Goal: Task Accomplishment & Management: Complete application form

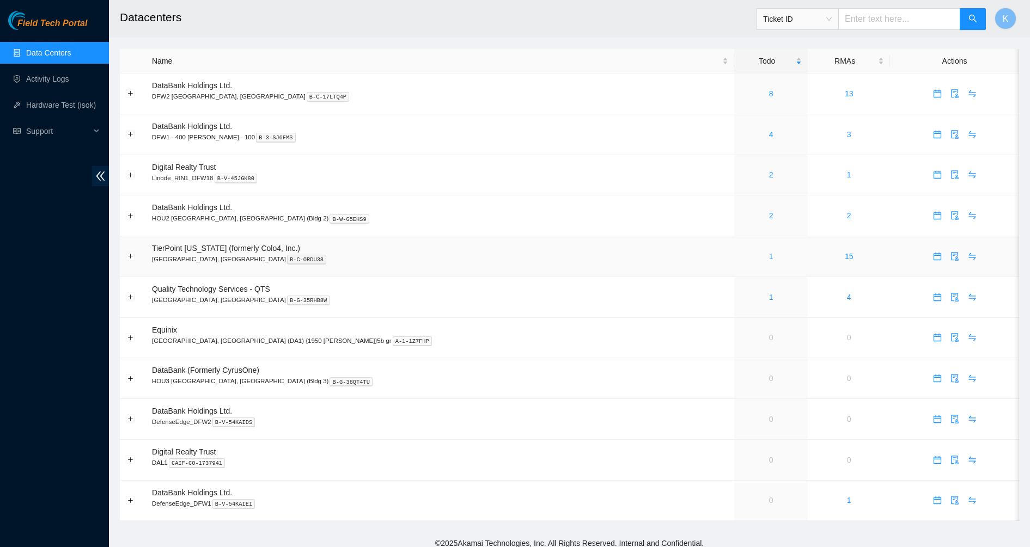
click at [769, 258] on link "1" at bounding box center [771, 256] width 4 height 9
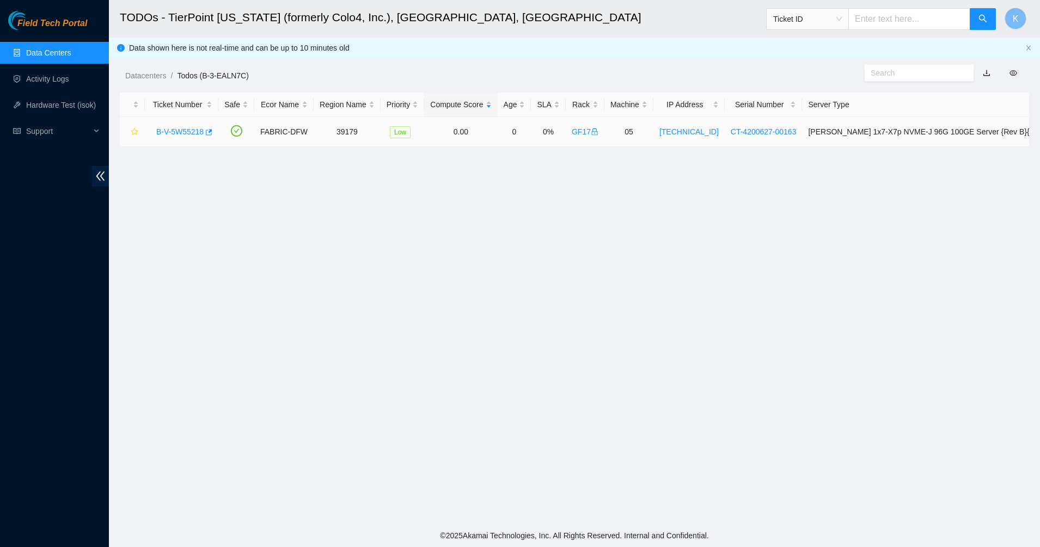
click at [194, 136] on link "B-V-5W55218" at bounding box center [179, 131] width 47 height 9
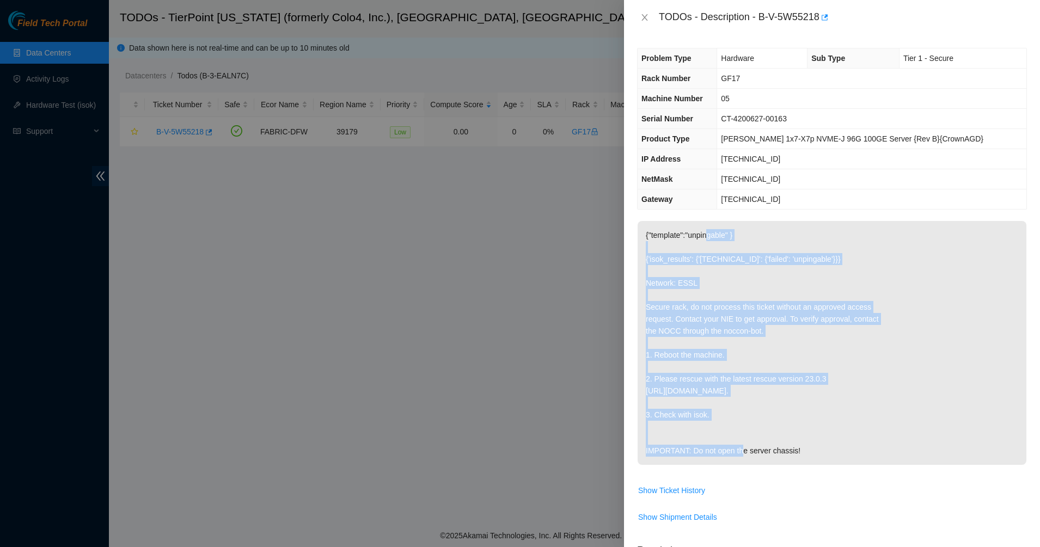
drag, startPoint x: 709, startPoint y: 240, endPoint x: 844, endPoint y: 445, distance: 245.4
click at [844, 445] on p "{"template":"unpingable" } {'isok_results': {'[TECHNICAL_ID]': {'failed': 'unpi…" at bounding box center [832, 343] width 389 height 244
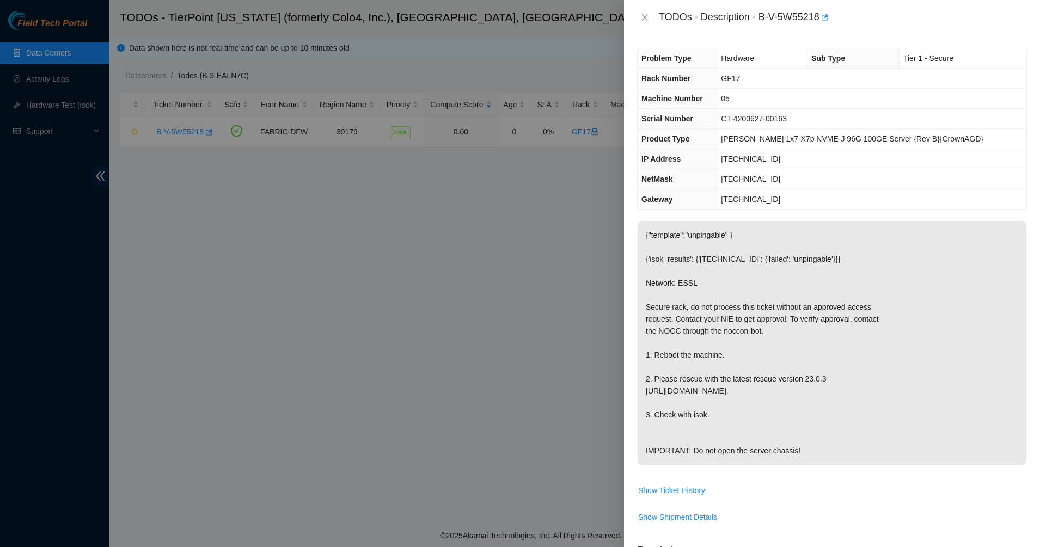
drag, startPoint x: 844, startPoint y: 445, endPoint x: 666, endPoint y: 286, distance: 238.6
click at [667, 286] on p "{"template":"unpingable" } {'isok_results': {'[TECHNICAL_ID]': {'failed': 'unpi…" at bounding box center [832, 343] width 389 height 244
click at [665, 284] on p "{"template":"unpingable" } {'isok_results': {'[TECHNICAL_ID]': {'failed': 'unpi…" at bounding box center [832, 343] width 389 height 244
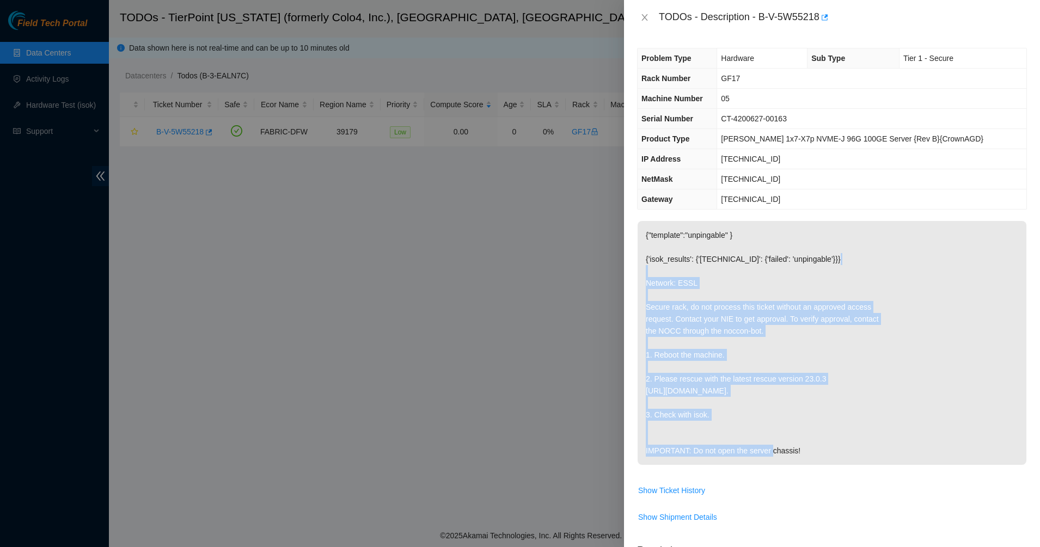
drag, startPoint x: 665, startPoint y: 284, endPoint x: 764, endPoint y: 443, distance: 187.0
click at [764, 443] on p "{"template":"unpingable" } {'isok_results': {'[TECHNICAL_ID]': {'failed': 'unpi…" at bounding box center [832, 343] width 389 height 244
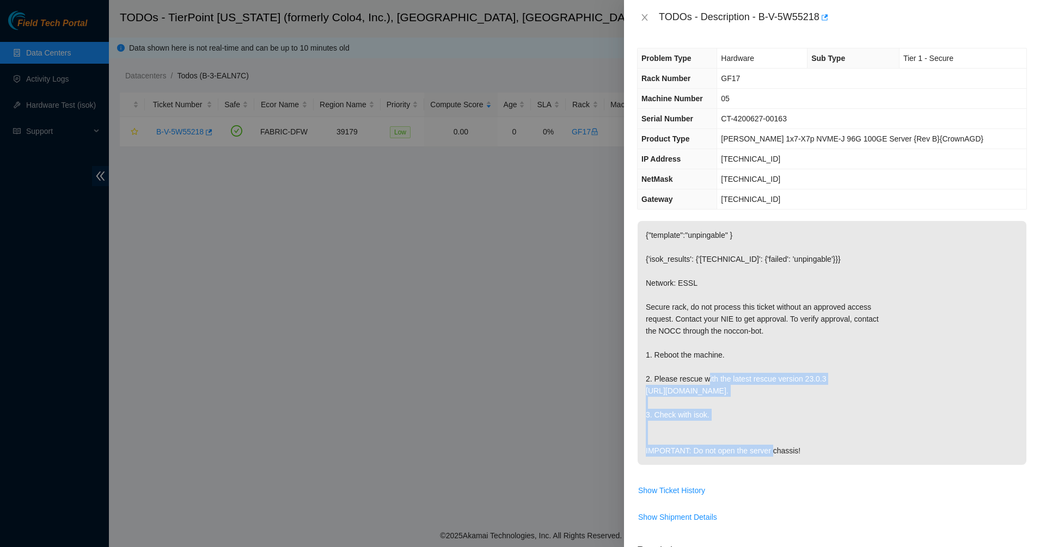
drag, startPoint x: 731, startPoint y: 401, endPoint x: 712, endPoint y: 377, distance: 30.6
click at [713, 378] on p "{"template":"unpingable" } {'isok_results': {'[TECHNICAL_ID]': {'failed': 'unpi…" at bounding box center [832, 343] width 389 height 244
click at [712, 377] on p "{"template":"unpingable" } {'isok_results': {'[TECHNICAL_ID]': {'failed': 'unpi…" at bounding box center [832, 343] width 389 height 244
drag, startPoint x: 709, startPoint y: 372, endPoint x: 885, endPoint y: 464, distance: 198.5
click at [893, 465] on p "{"template":"unpingable" } {'isok_results': {'[TECHNICAL_ID]': {'failed': 'unpi…" at bounding box center [832, 343] width 389 height 244
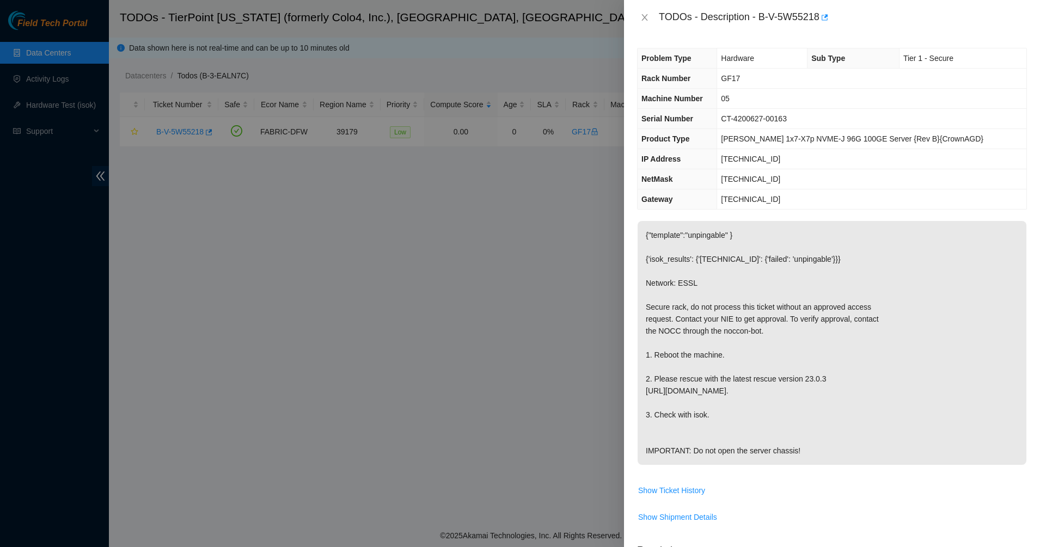
click at [855, 457] on p "{"template":"unpingable" } {'isok_results': {'[TECHNICAL_ID]': {'failed': 'unpi…" at bounding box center [832, 343] width 389 height 244
drag, startPoint x: 808, startPoint y: 400, endPoint x: 693, endPoint y: 208, distance: 223.9
click at [693, 208] on div "Problem Type Hardware Sub Type Tier 1 - Secure Rack Number GF17 Machine Number …" at bounding box center [832, 291] width 416 height 512
click at [693, 207] on th "Gateway" at bounding box center [677, 199] width 79 height 20
click at [722, 38] on div "Problem Type Hardware Sub Type Tier 1 - Secure Rack Number GF17 Machine Number …" at bounding box center [832, 291] width 416 height 512
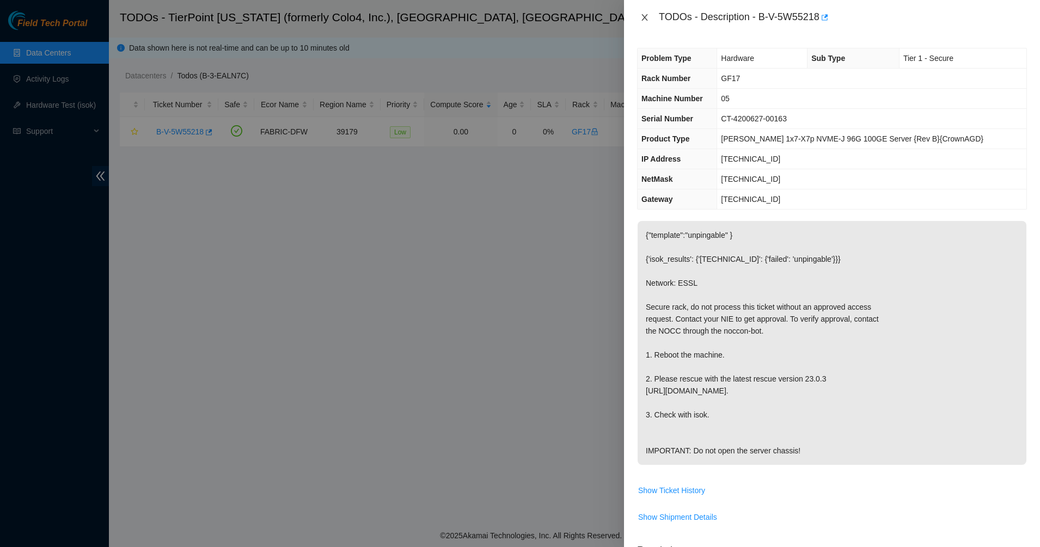
click at [649, 17] on button "Close" at bounding box center [644, 18] width 15 height 10
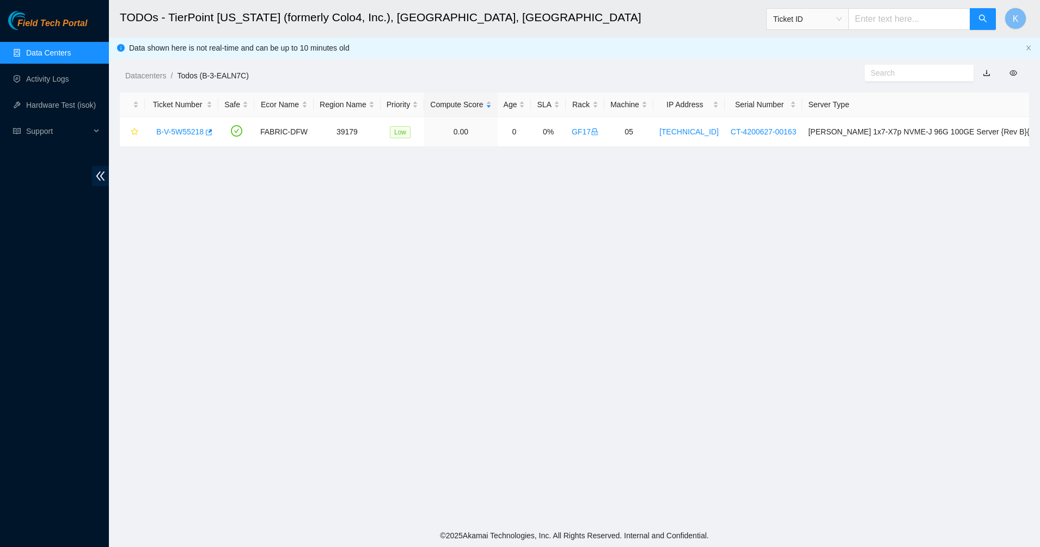
click at [27, 50] on link "Data Centers" at bounding box center [48, 52] width 45 height 9
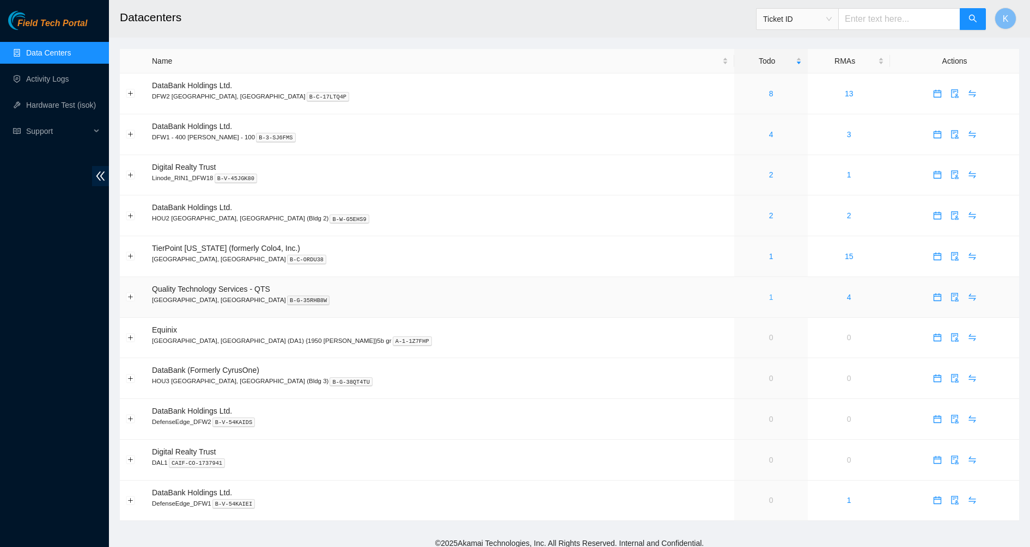
click at [769, 297] on link "1" at bounding box center [771, 297] width 4 height 9
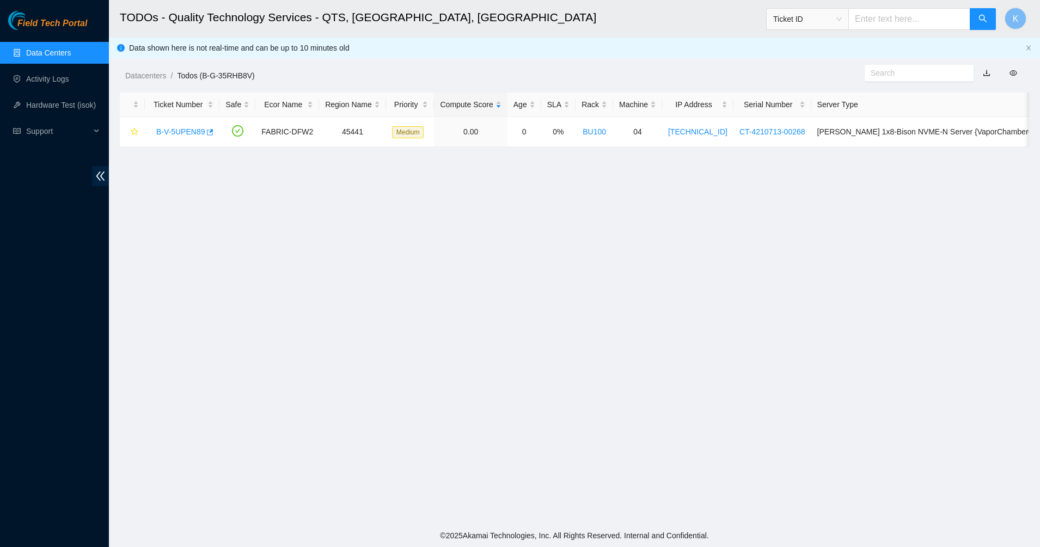
click at [64, 56] on link "Data Centers" at bounding box center [48, 52] width 45 height 9
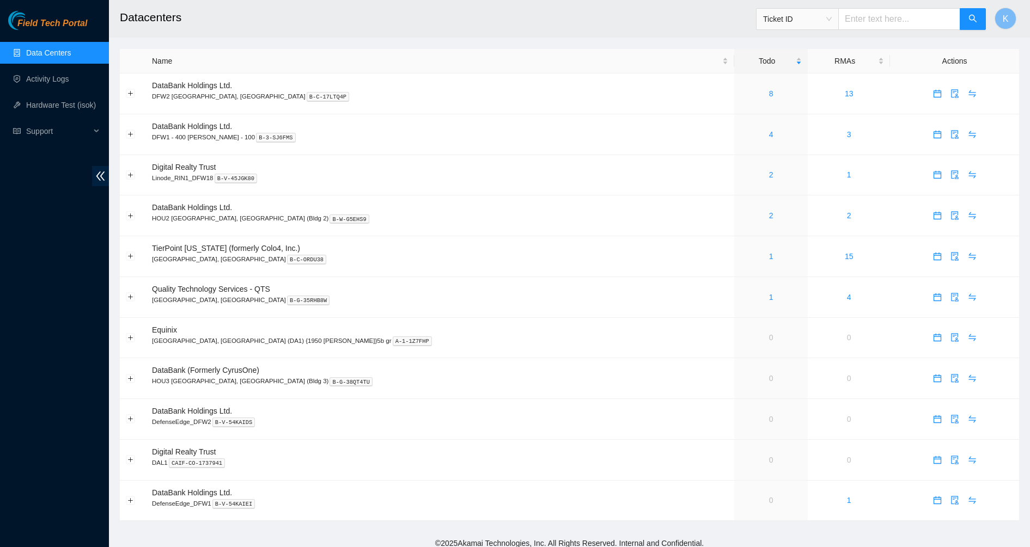
click at [54, 57] on link "Data Centers" at bounding box center [48, 52] width 45 height 9
click at [769, 136] on link "4" at bounding box center [771, 134] width 4 height 9
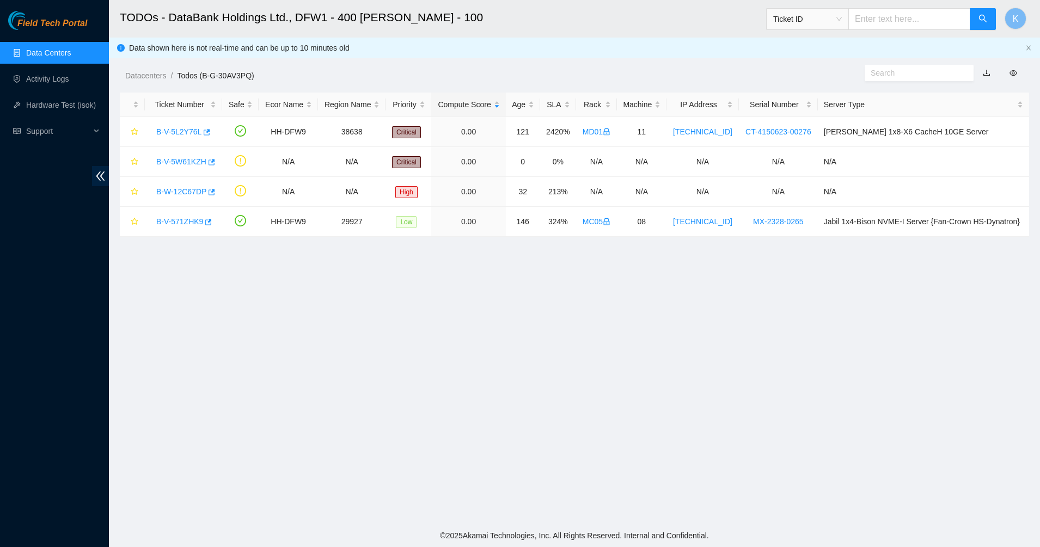
click at [909, 70] on input "text" at bounding box center [915, 73] width 88 height 12
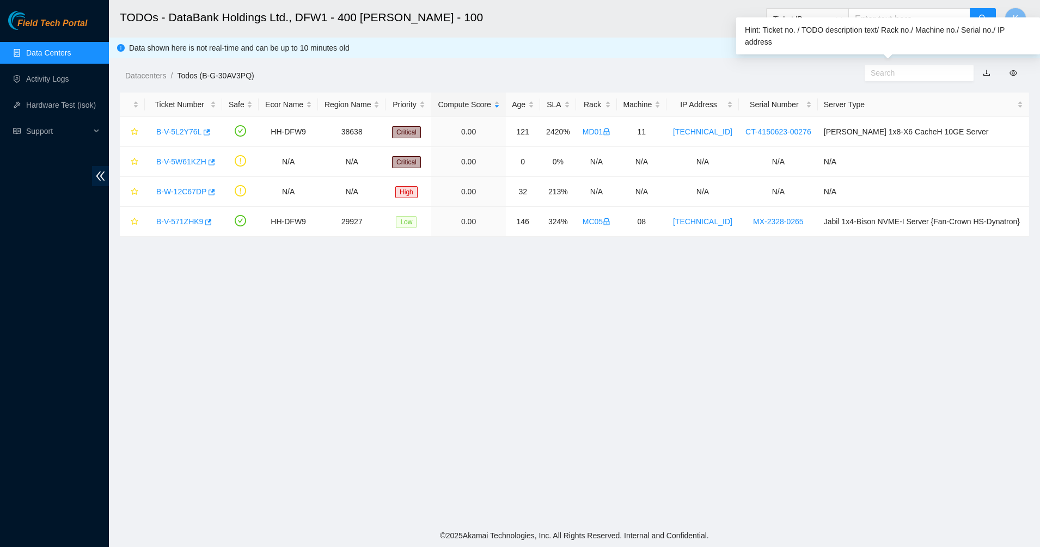
paste input ":B-V-5W61KZH"
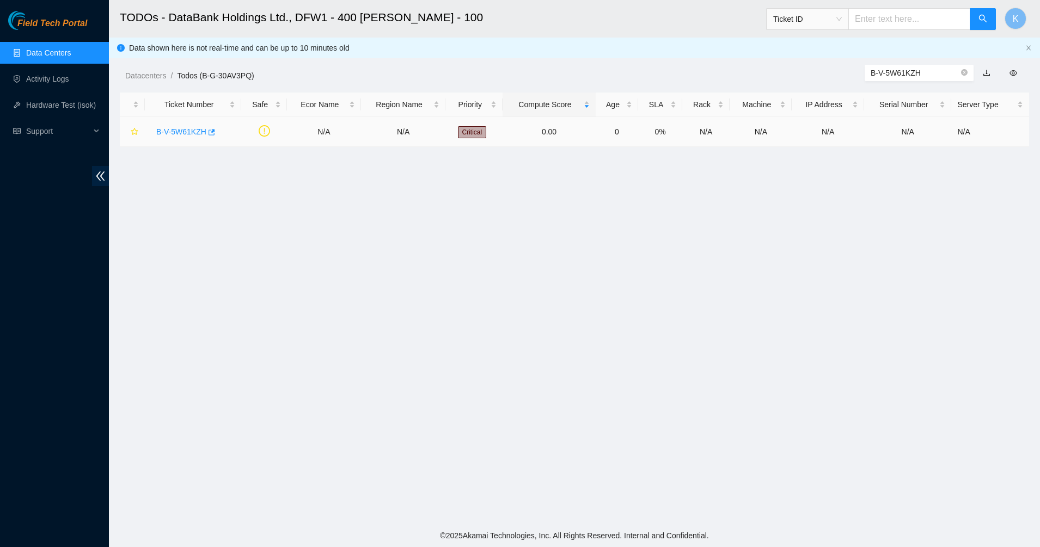
type input "B-V-5W61KZH"
click at [184, 133] on link "B-V-5W61KZH" at bounding box center [181, 131] width 50 height 9
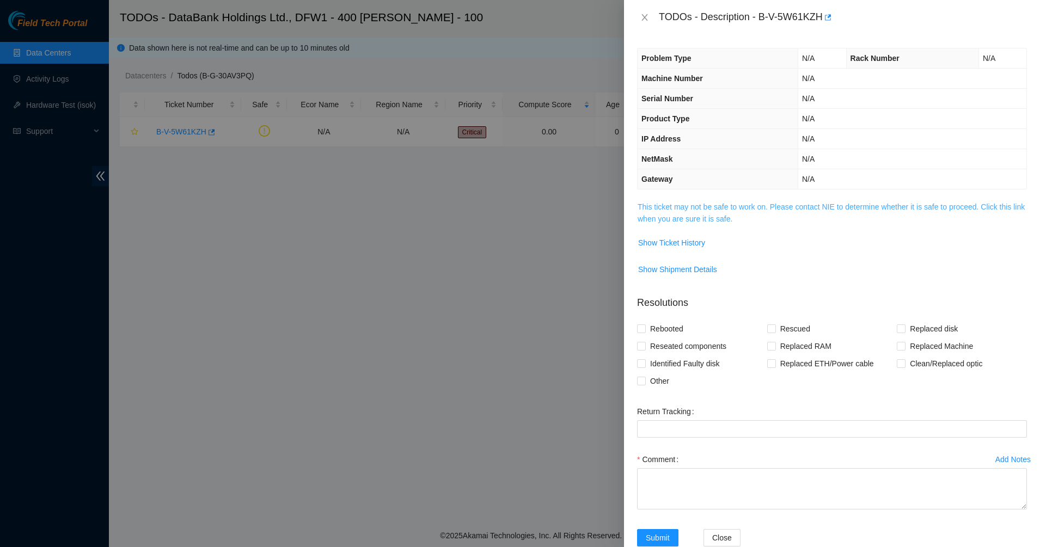
click at [734, 199] on div "Problem Type N/A Rack Number N/A Machine Number N/A Serial Number N/A Product T…" at bounding box center [832, 291] width 416 height 512
click at [731, 203] on link "This ticket may not be safe to work on. Please contact NIE to determine whether…" at bounding box center [831, 213] width 387 height 21
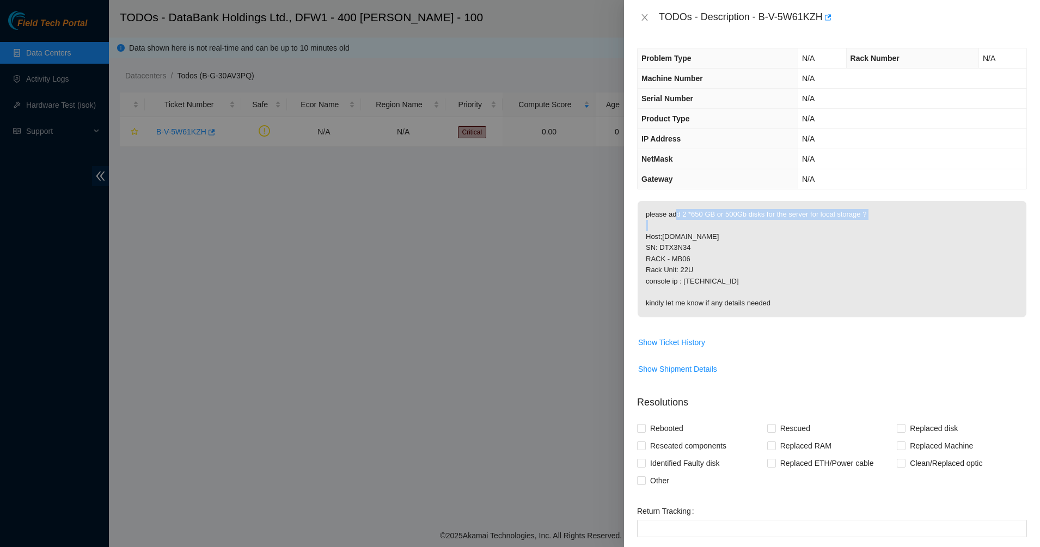
drag, startPoint x: 673, startPoint y: 213, endPoint x: 720, endPoint y: 224, distance: 48.2
click at [720, 224] on p "please add 2 *650 GB or 500Gb disks for the server for local storage ? Host;[DO…" at bounding box center [832, 259] width 389 height 117
click at [721, 229] on p "please add 2 *650 GB or 500Gb disks for the server for local storage ? Host;[DO…" at bounding box center [832, 259] width 389 height 117
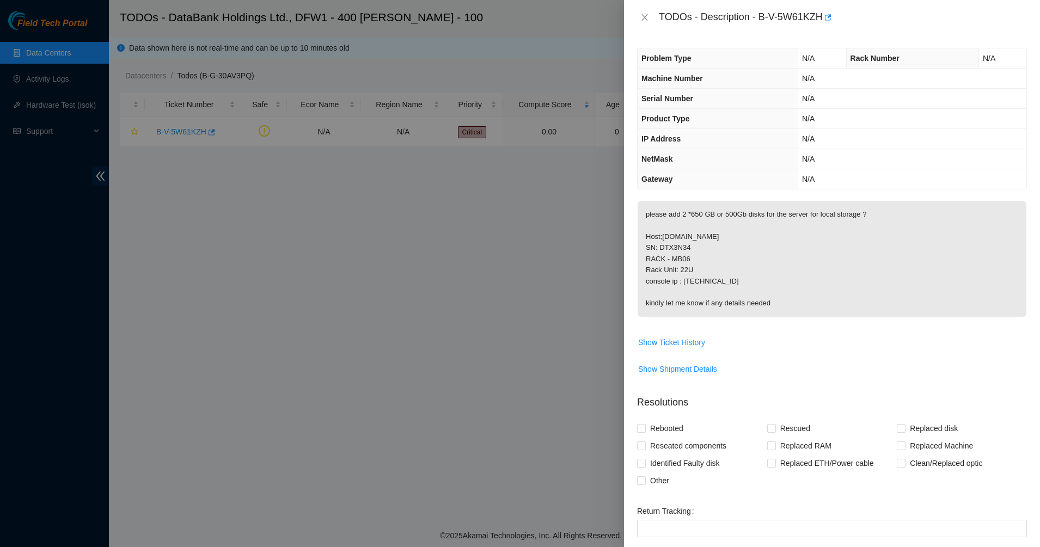
click at [722, 219] on p "please add 2 *650 GB or 500Gb disks for the server for local storage ? Host;[DO…" at bounding box center [832, 259] width 389 height 117
click at [717, 231] on p "please add 2 *650 GB or 500Gb disks for the server for local storage ? Host;[DO…" at bounding box center [832, 259] width 389 height 117
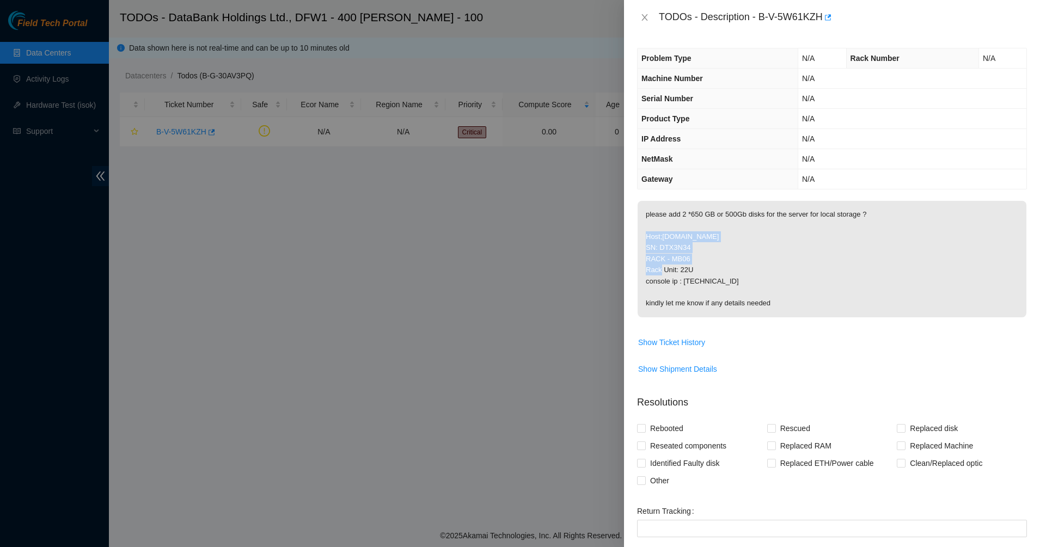
click at [717, 231] on p "please add 2 *650 GB or 500Gb disks for the server for local storage ? Host;[DO…" at bounding box center [832, 259] width 389 height 117
click at [714, 240] on p "please add 2 *650 GB or 500Gb disks for the server for local storage ? Host;[DO…" at bounding box center [832, 259] width 389 height 117
click at [708, 254] on p "please add 2 *650 GB or 500Gb disks for the server for local storage ? Host;[DO…" at bounding box center [832, 259] width 389 height 117
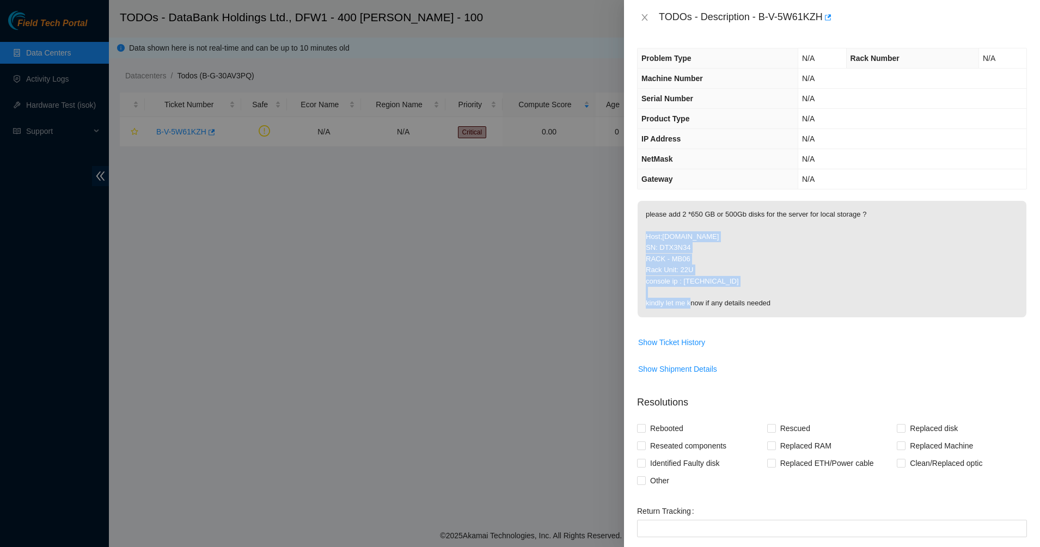
drag, startPoint x: 697, startPoint y: 230, endPoint x: 697, endPoint y: 281, distance: 50.6
click at [697, 281] on p "please add 2 *650 GB or 500Gb disks for the server for local storage ? Host;[DO…" at bounding box center [832, 259] width 389 height 117
click at [698, 282] on p "please add 2 *650 GB or 500Gb disks for the server for local storage ? Host;[DO…" at bounding box center [832, 259] width 389 height 117
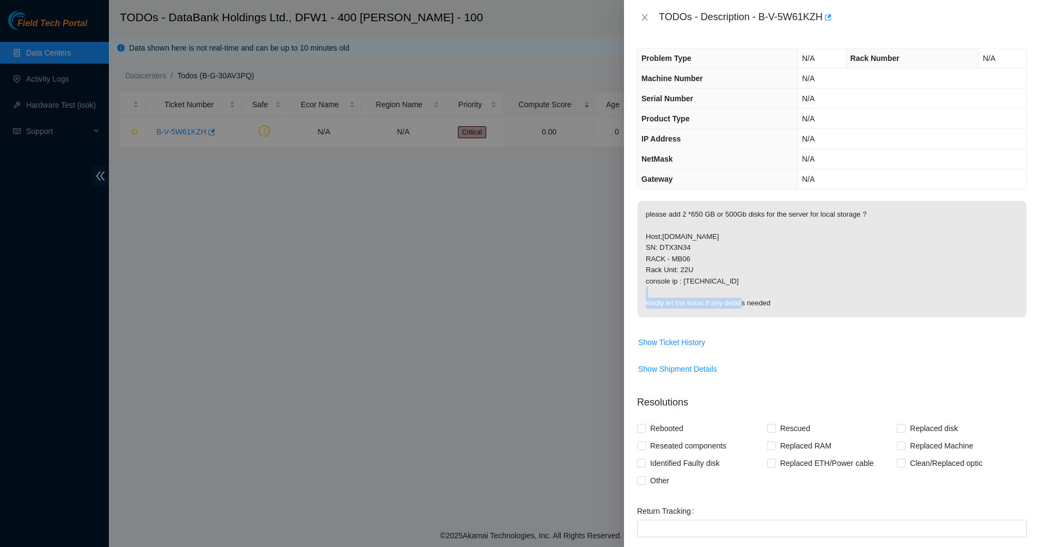
click at [692, 291] on p "please add 2 *650 GB or 500Gb disks for the server for local storage ? Host;[DO…" at bounding box center [832, 259] width 389 height 117
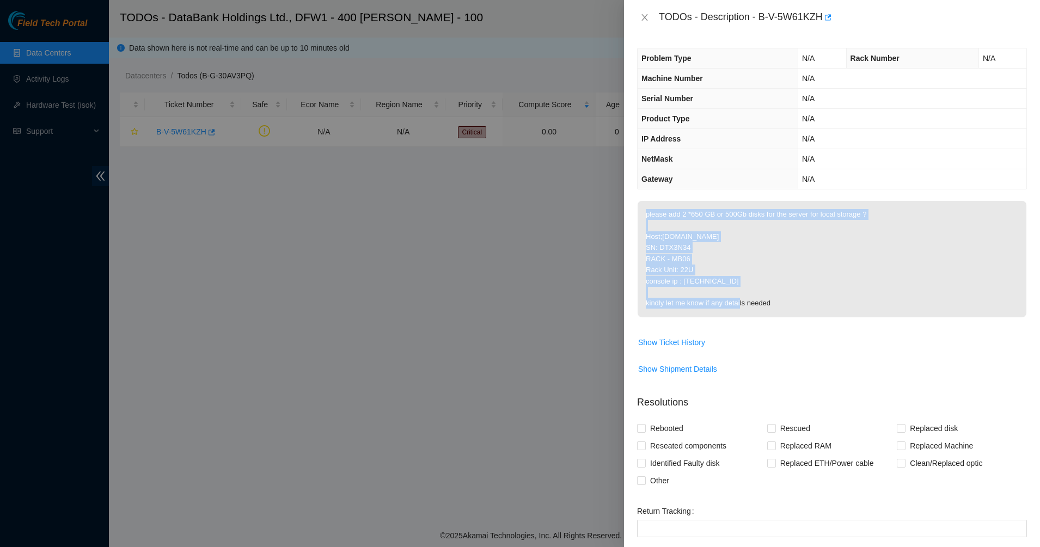
click at [692, 291] on p "please add 2 *650 GB or 500Gb disks for the server for local storage ? Host;[DO…" at bounding box center [832, 259] width 389 height 117
click at [702, 306] on p "please add 2 *650 GB or 500Gb disks for the server for local storage ? Host;[DO…" at bounding box center [832, 259] width 389 height 117
click at [739, 307] on p "please add 2 *650 GB or 500Gb disks for the server for local storage ? Host;[DO…" at bounding box center [832, 259] width 389 height 117
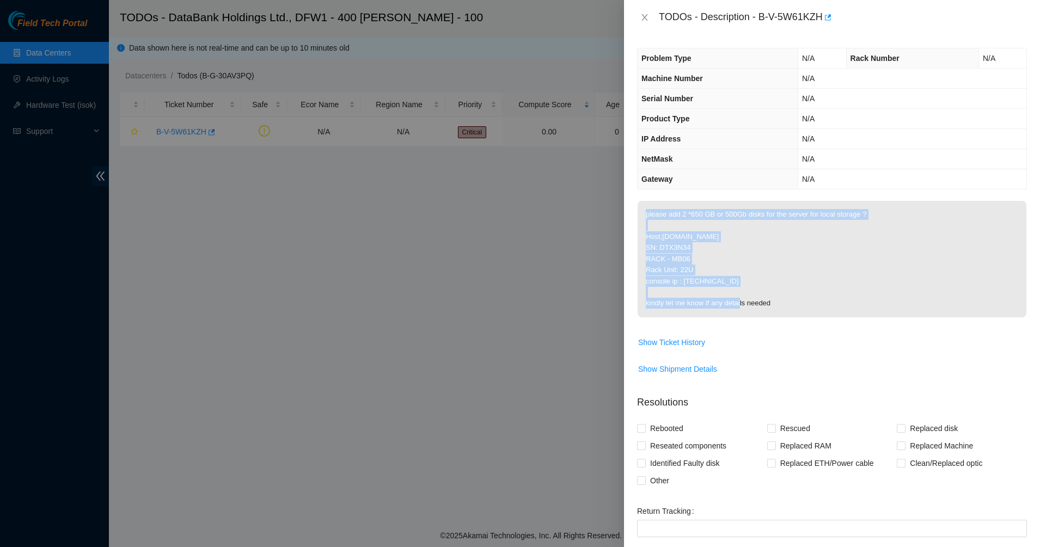
click at [739, 307] on p "please add 2 *650 GB or 500Gb disks for the server for local storage ? Host;[DO…" at bounding box center [832, 259] width 389 height 117
click at [779, 307] on p "please add 2 *650 GB or 500Gb disks for the server for local storage ? Host;[DO…" at bounding box center [832, 259] width 389 height 117
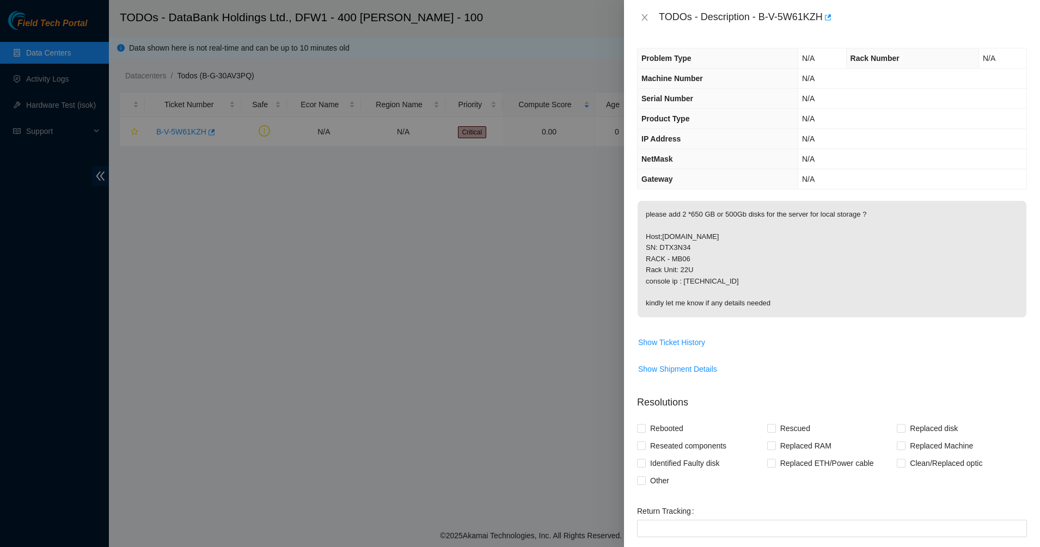
click at [779, 307] on p "please add 2 *650 GB or 500Gb disks for the server for local storage ? Host;[DO…" at bounding box center [832, 259] width 389 height 117
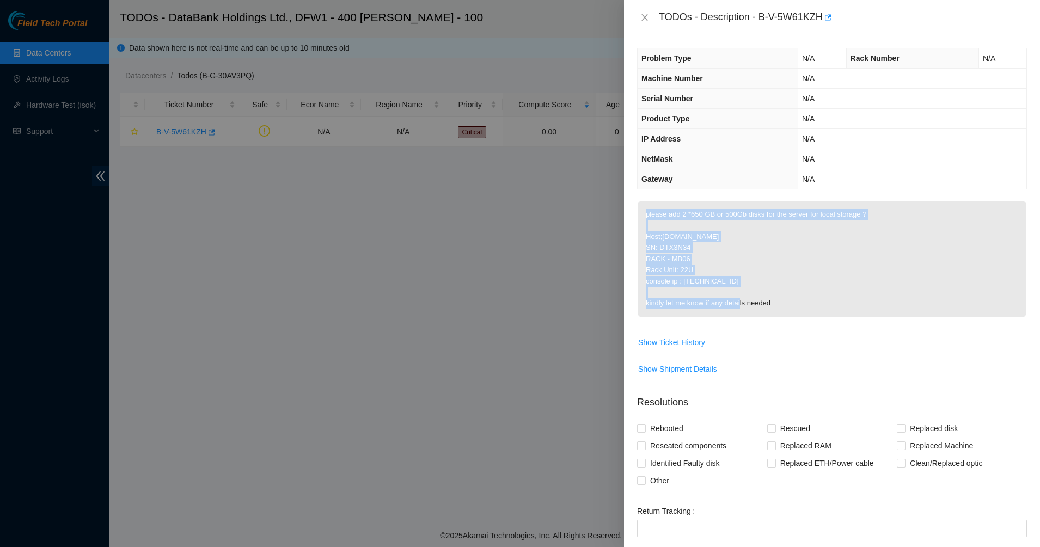
click at [779, 307] on p "please add 2 *650 GB or 500Gb disks for the server for local storage ? Host;[DO…" at bounding box center [832, 259] width 389 height 117
click at [806, 303] on p "please add 2 *650 GB or 500Gb disks for the server for local storage ? Host;[DO…" at bounding box center [832, 259] width 389 height 117
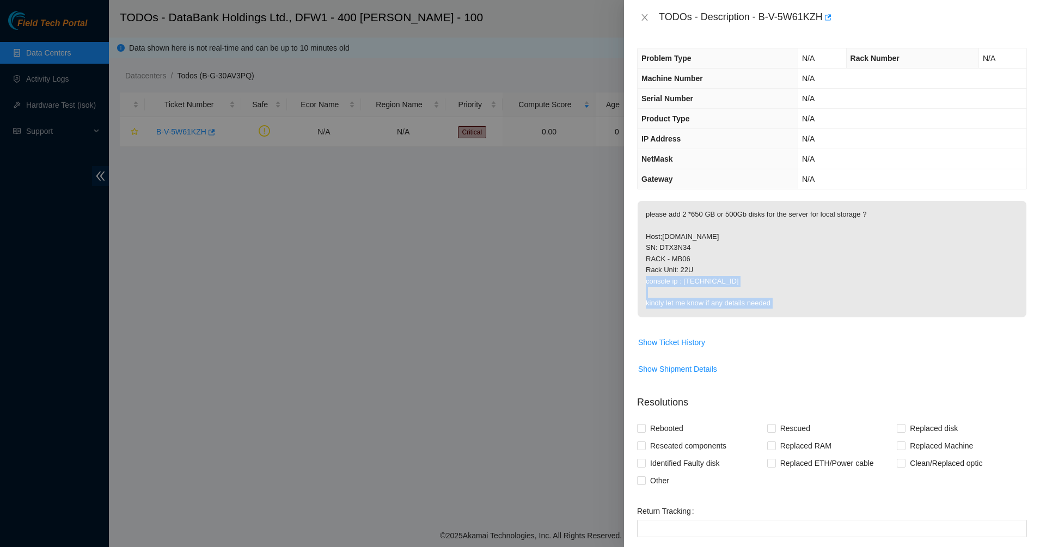
drag, startPoint x: 806, startPoint y: 303, endPoint x: 678, endPoint y: 261, distance: 133.9
click at [678, 261] on p "please add 2 *650 GB or 500Gb disks for the server for local storage ? Host;[DO…" at bounding box center [832, 259] width 389 height 117
click at [755, 300] on p "please add 2 *650 GB or 500Gb disks for the server for local storage ? Host;[DO…" at bounding box center [832, 259] width 389 height 117
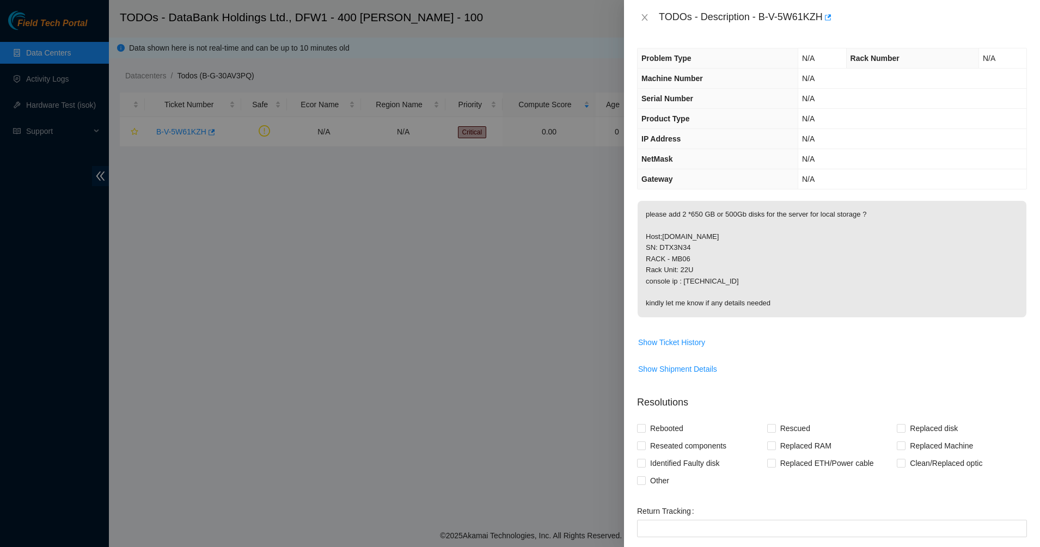
drag, startPoint x: 798, startPoint y: 309, endPoint x: 698, endPoint y: 259, distance: 111.8
click at [698, 259] on p "please add 2 *650 GB or 500Gb disks for the server for local storage ? Host;[DO…" at bounding box center [832, 259] width 389 height 117
click at [696, 258] on p "please add 2 *650 GB or 500Gb disks for the server for local storage ? Host;[DO…" at bounding box center [832, 259] width 389 height 117
drag, startPoint x: 691, startPoint y: 254, endPoint x: 774, endPoint y: 278, distance: 86.3
click at [774, 278] on p "please add 2 *650 GB or 500Gb disks for the server for local storage ? Host;[DO…" at bounding box center [832, 259] width 389 height 117
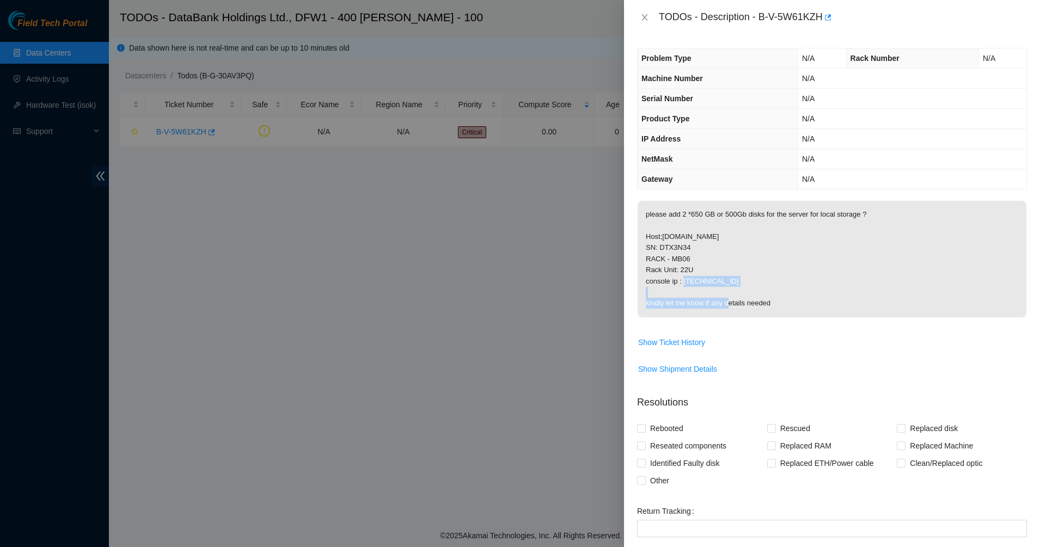
click at [774, 278] on p "please add 2 *650 GB or 500Gb disks for the server for local storage ? Host;[DO…" at bounding box center [832, 259] width 389 height 117
click at [698, 343] on span "Show Ticket History" at bounding box center [671, 342] width 67 height 12
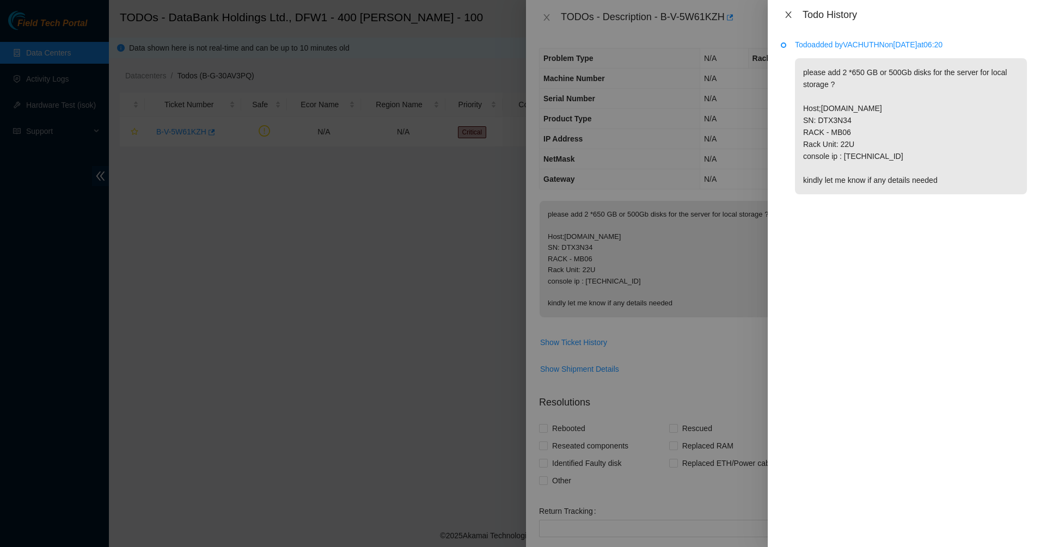
click at [791, 18] on icon "close" at bounding box center [788, 14] width 9 height 9
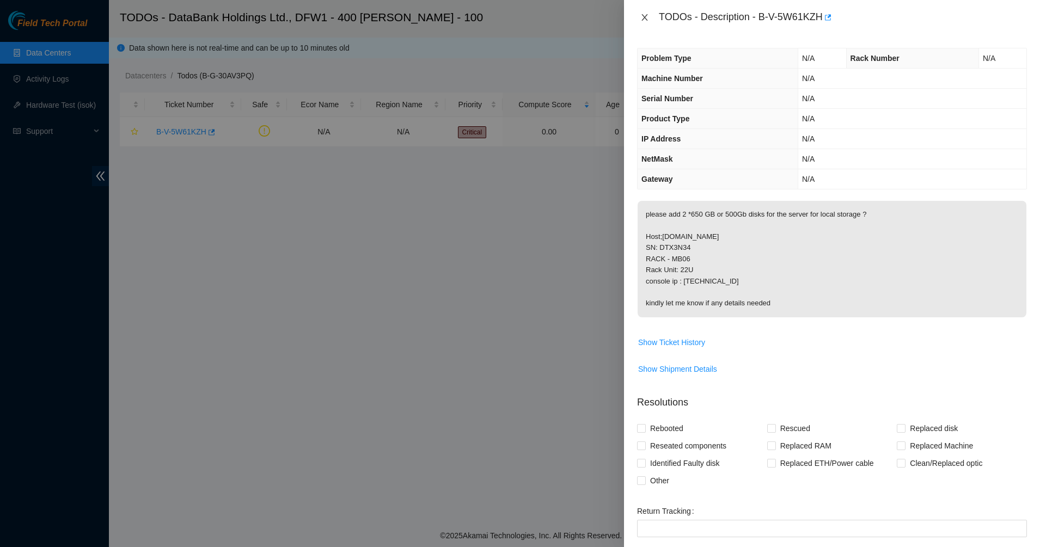
click at [643, 15] on icon "close" at bounding box center [644, 17] width 6 height 7
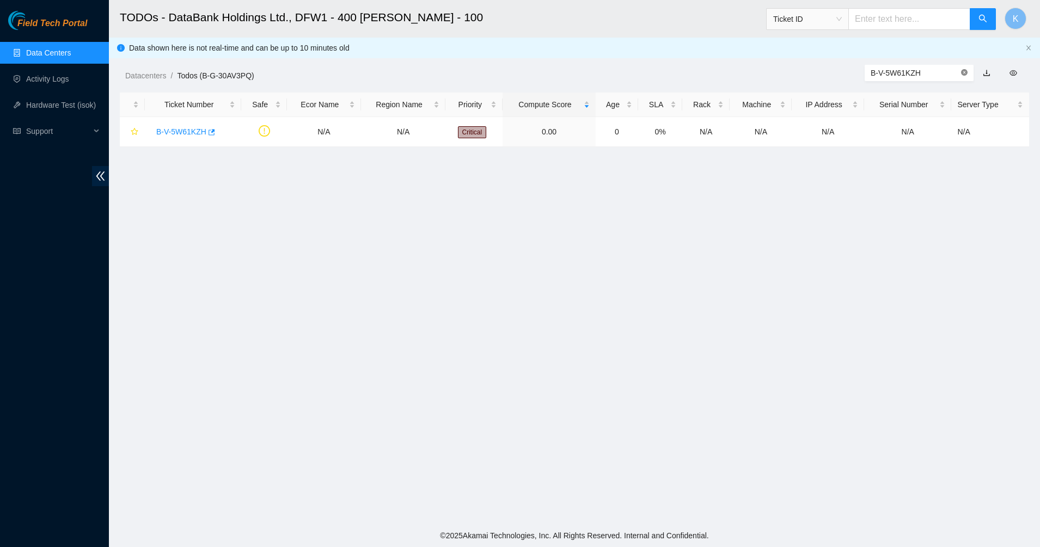
click at [967, 74] on icon "close-circle" at bounding box center [964, 72] width 7 height 7
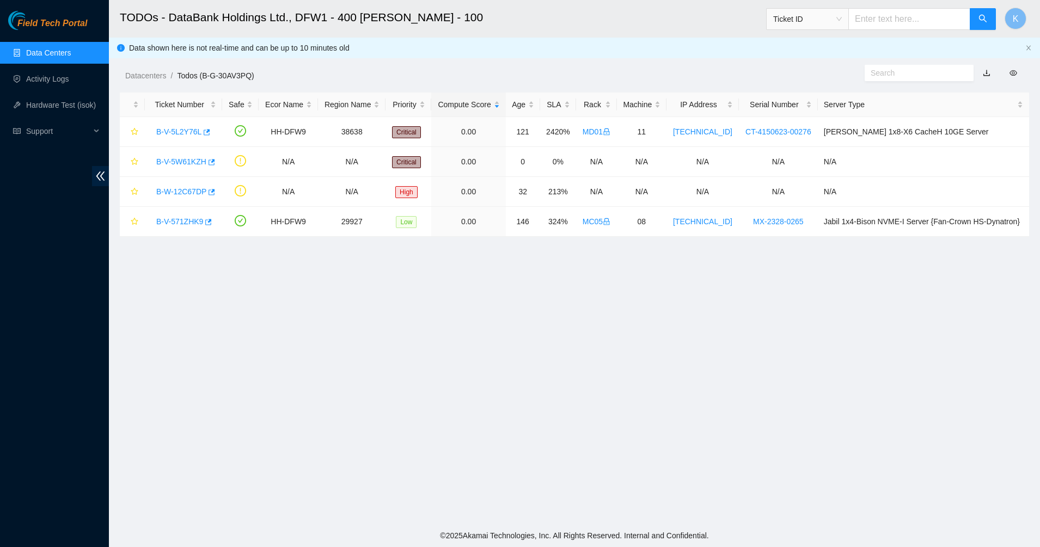
click at [493, 274] on main "TODOs - DataBank Holdings Ltd., DFW1 - 400 [PERSON_NAME] - 100 Ticket ID K Data…" at bounding box center [574, 262] width 931 height 524
click at [366, 314] on main "TODOs - DataBank Holdings Ltd., DFW1 - 400 [PERSON_NAME] - 100 Ticket ID K Data…" at bounding box center [574, 262] width 931 height 524
click at [62, 52] on link "Data Centers" at bounding box center [48, 52] width 45 height 9
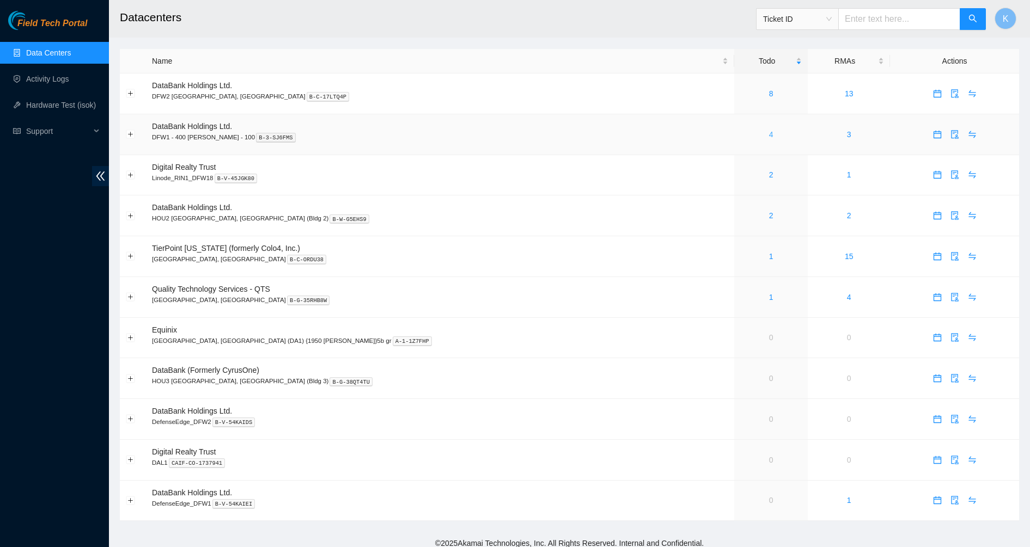
click at [769, 132] on link "4" at bounding box center [771, 134] width 4 height 9
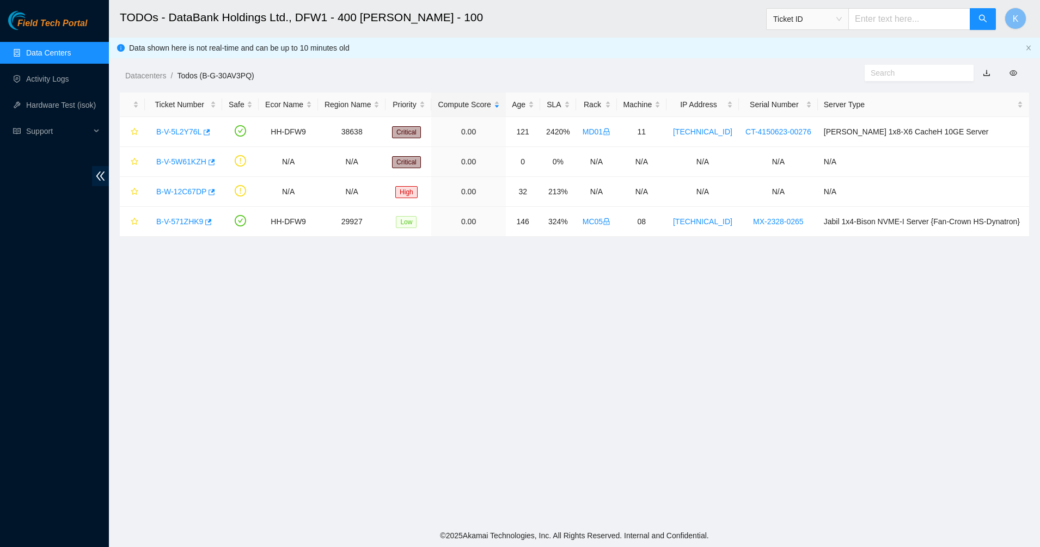
click at [44, 51] on link "Data Centers" at bounding box center [48, 52] width 45 height 9
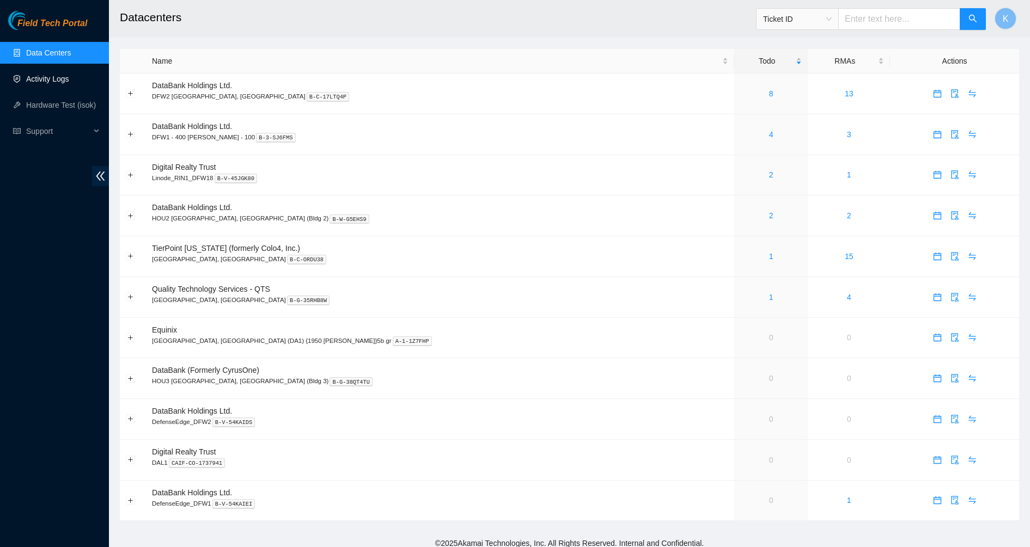
click at [57, 81] on link "Activity Logs" at bounding box center [47, 79] width 43 height 9
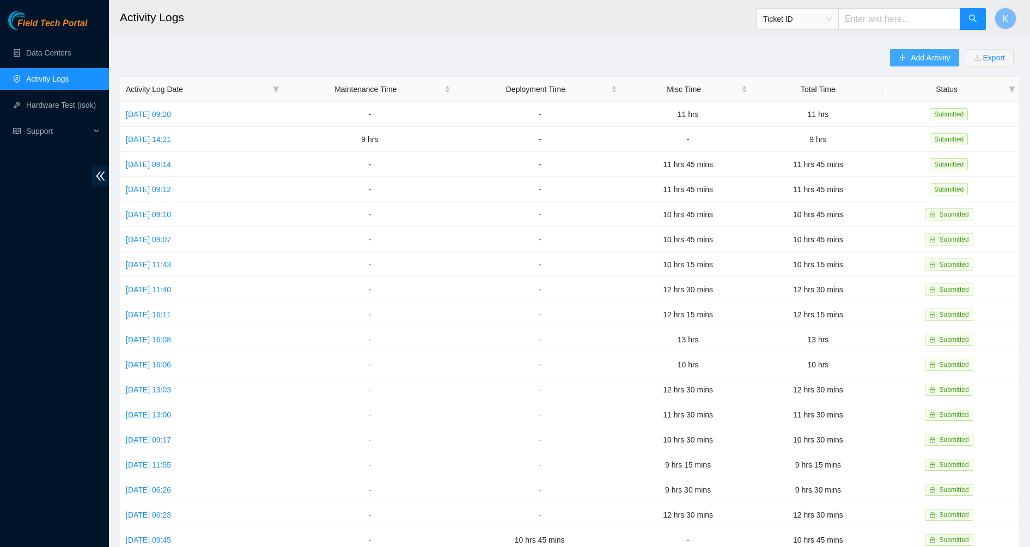
click at [905, 62] on span "plus" at bounding box center [902, 58] width 8 height 9
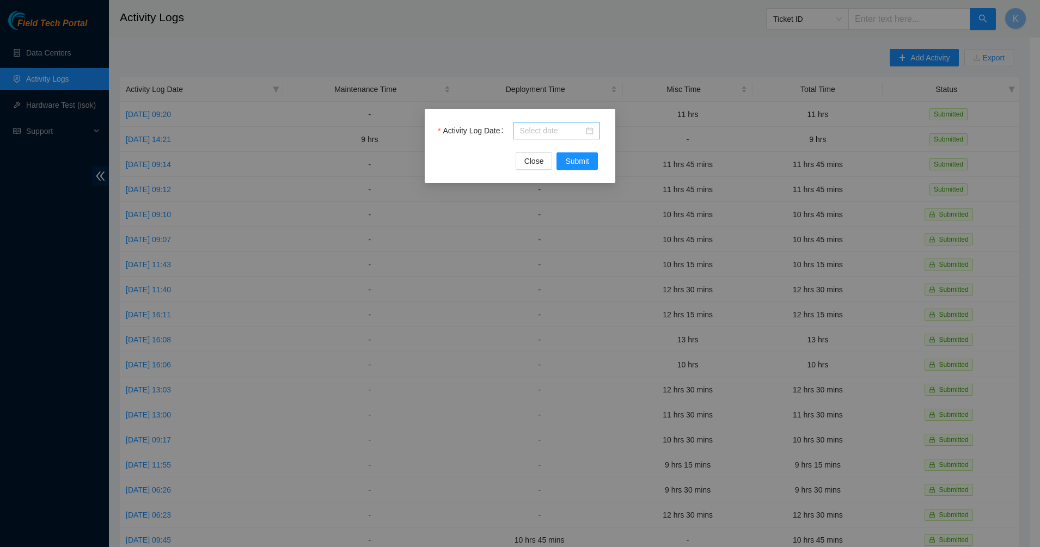
click at [591, 131] on div at bounding box center [556, 131] width 74 height 12
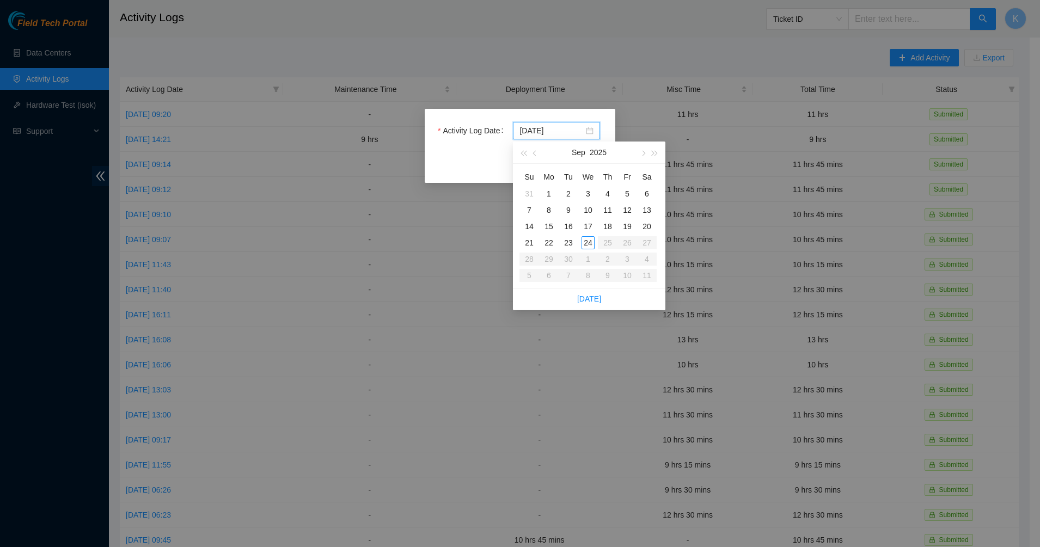
type input "[DATE]"
click at [565, 244] on div "23" at bounding box center [568, 242] width 13 height 13
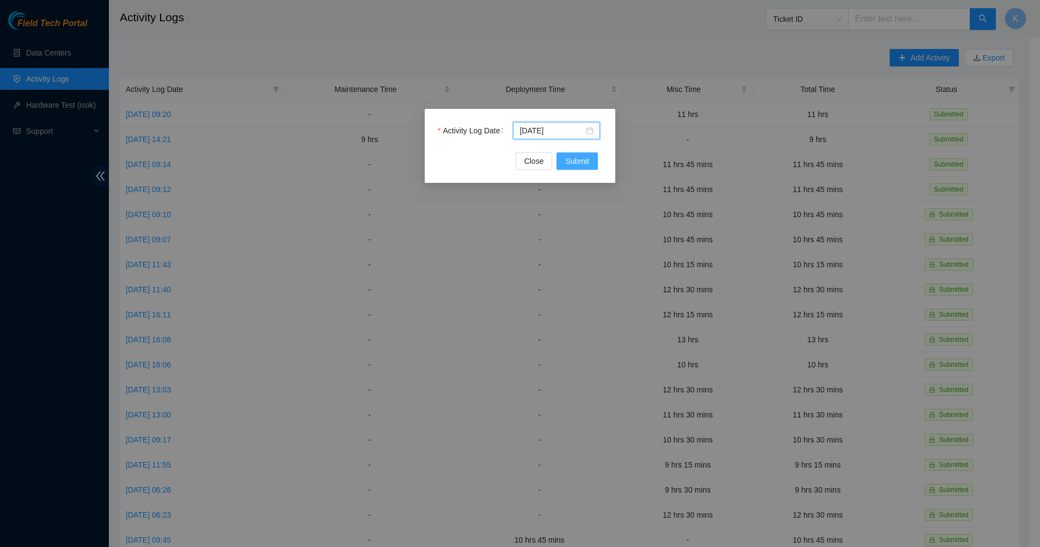
click at [575, 159] on span "Submit" at bounding box center [577, 161] width 24 height 12
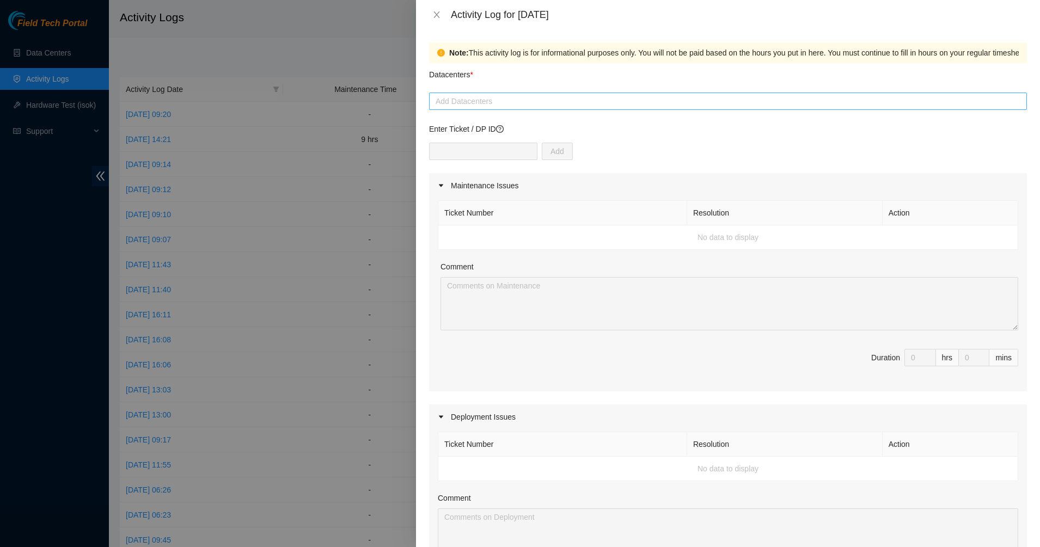
click at [491, 107] on div at bounding box center [728, 101] width 592 height 13
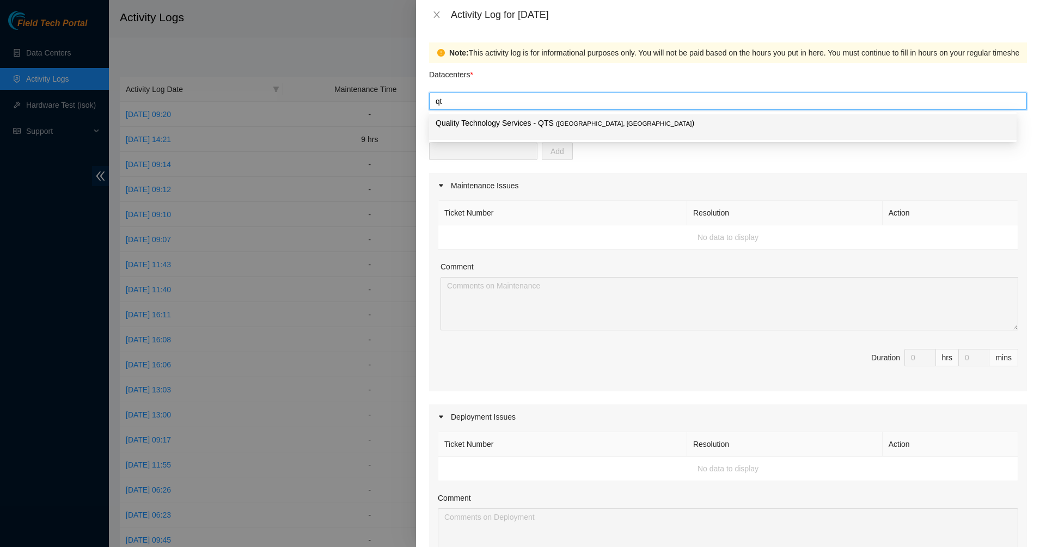
type input "qts"
click at [514, 131] on div "Quality Technology Services - QTS ( [GEOGRAPHIC_DATA], [GEOGRAPHIC_DATA] )" at bounding box center [723, 127] width 574 height 20
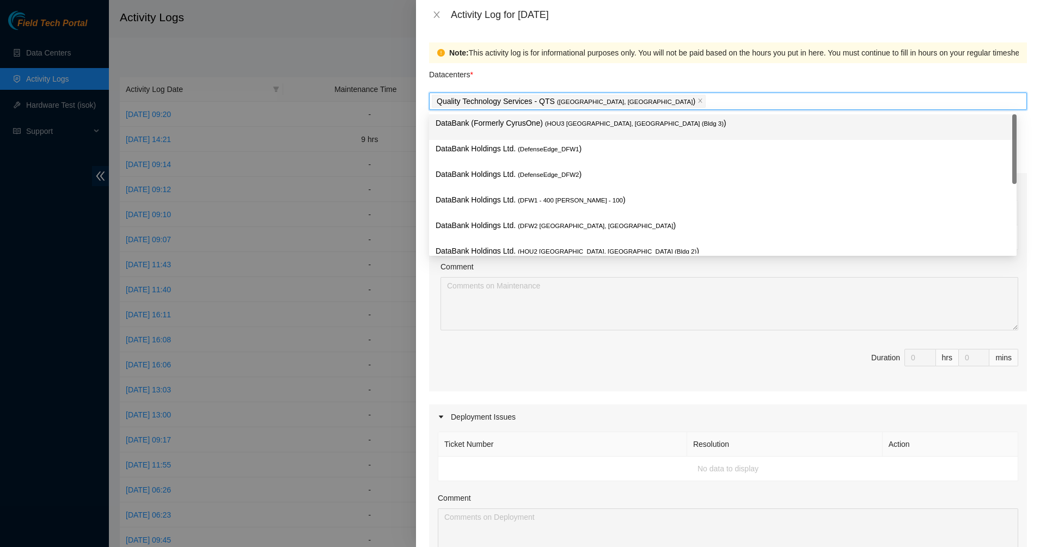
click at [549, 85] on div "Datacenters *" at bounding box center [728, 77] width 598 height 29
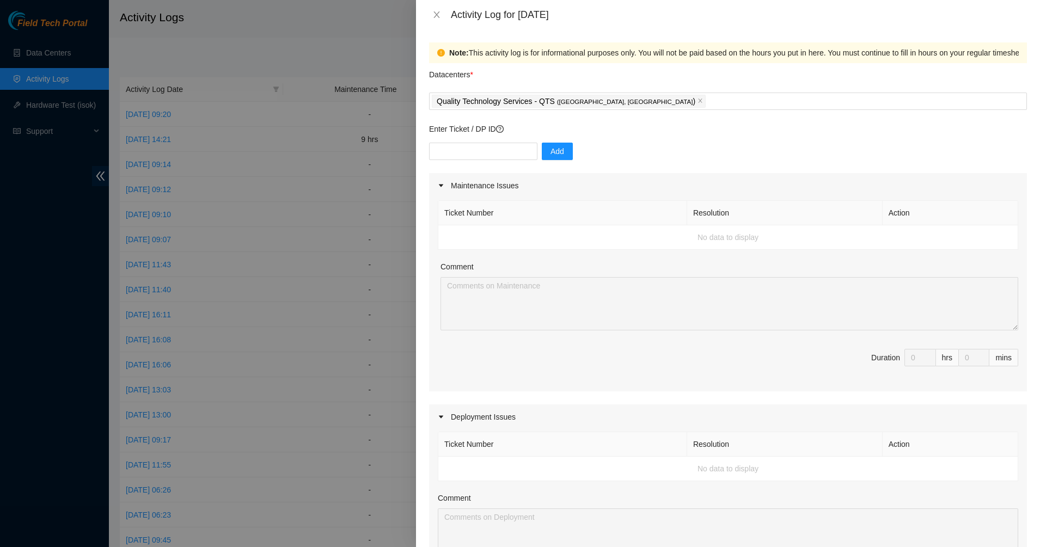
scroll to position [360, 0]
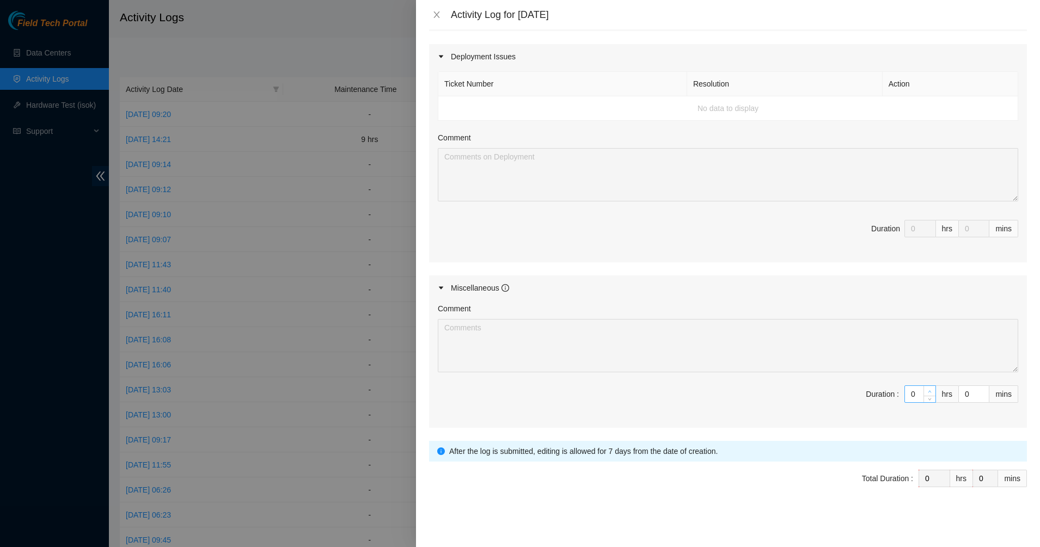
type input "1"
click at [927, 390] on span "up" at bounding box center [930, 391] width 7 height 7
type input "2"
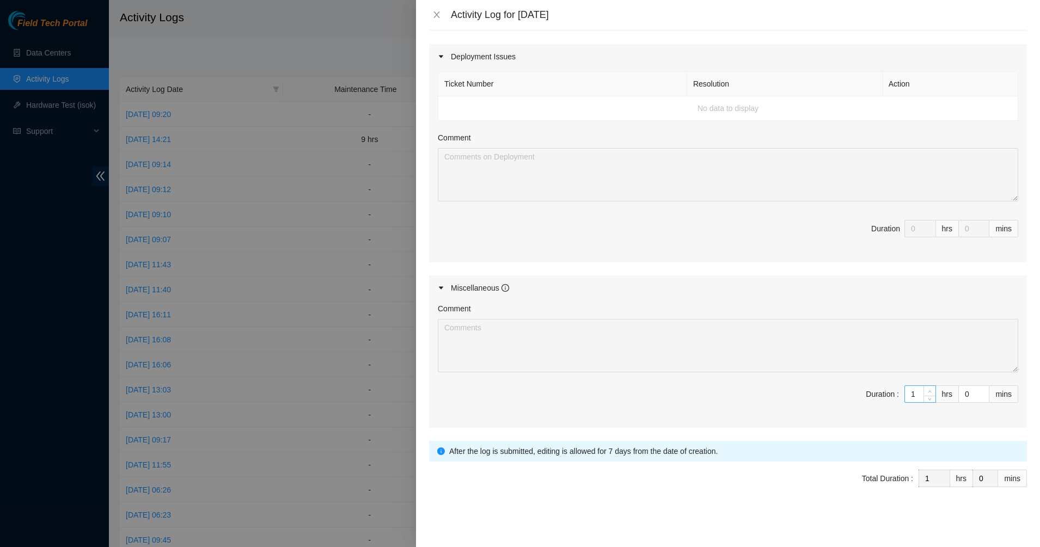
type input "2"
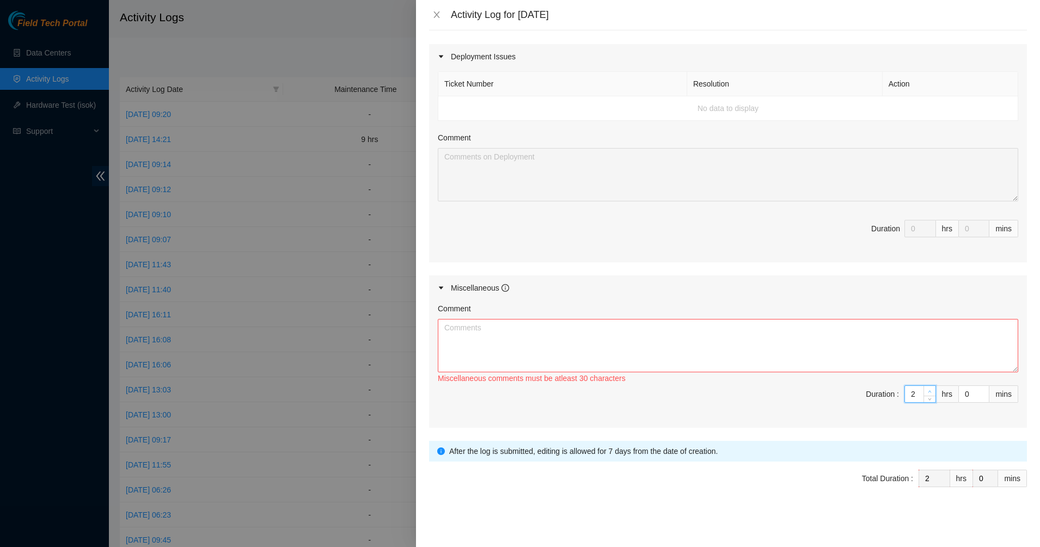
type input "3"
click at [928, 390] on icon "up" at bounding box center [930, 392] width 4 height 4
type input "4"
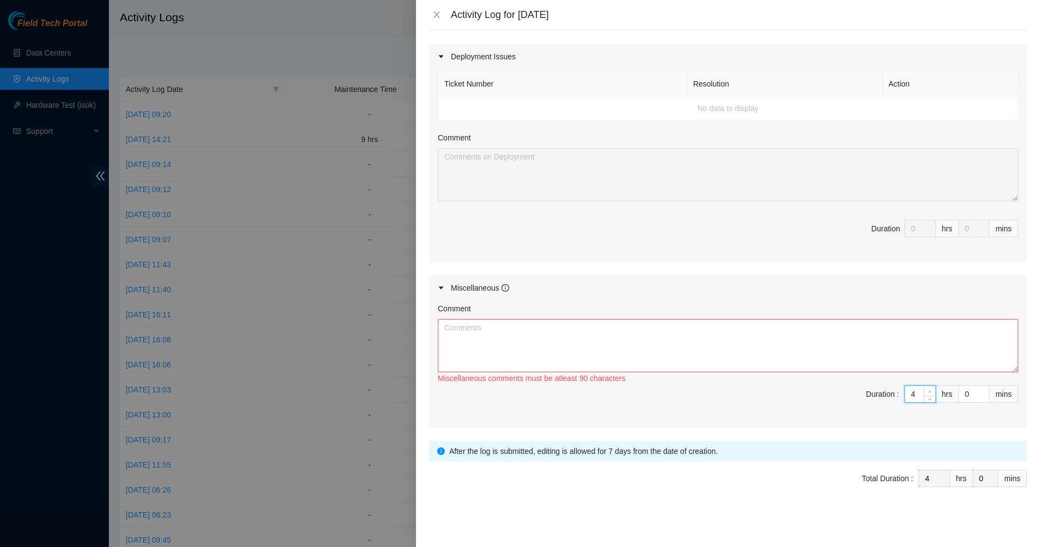
click at [928, 390] on icon "up" at bounding box center [930, 392] width 4 height 4
type input "5"
click at [928, 390] on icon "up" at bounding box center [930, 392] width 4 height 4
type input "6"
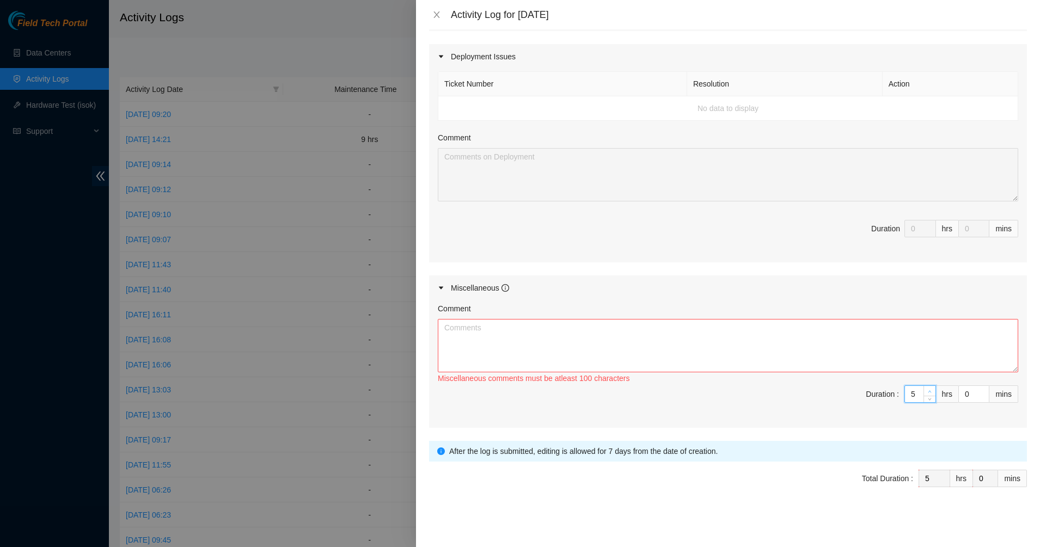
type input "6"
click at [928, 390] on icon "up" at bounding box center [930, 392] width 4 height 4
type input "7"
click at [928, 390] on icon "up" at bounding box center [930, 392] width 4 height 4
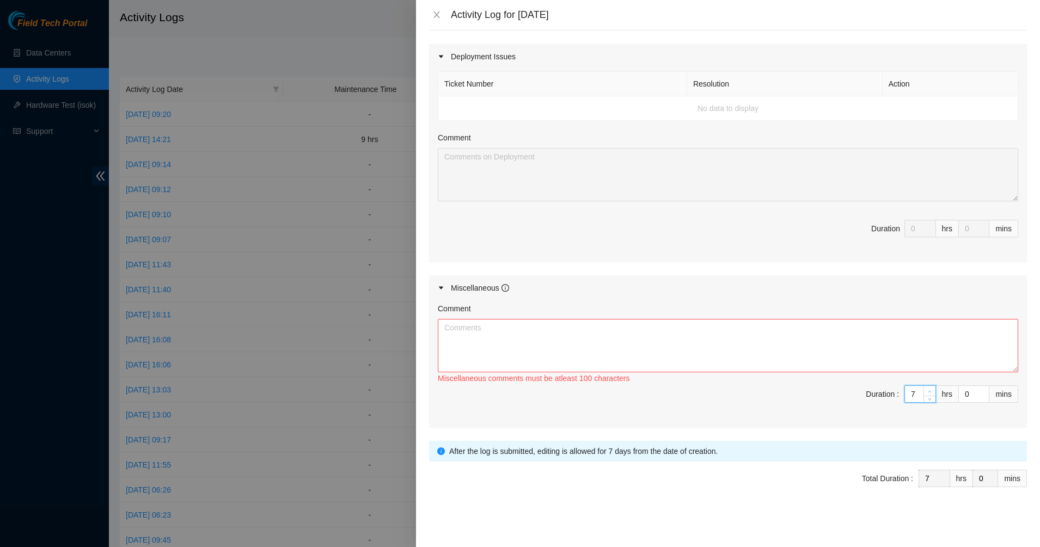
type input "8"
click at [928, 390] on icon "up" at bounding box center [930, 392] width 4 height 4
type input "9"
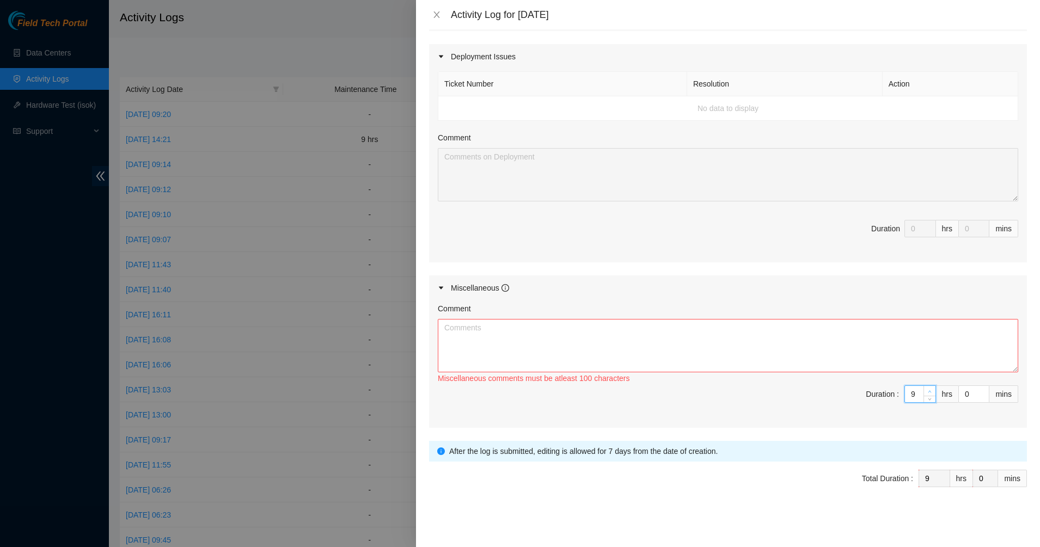
click at [928, 390] on icon "up" at bounding box center [930, 392] width 4 height 4
type input "10"
type input "11"
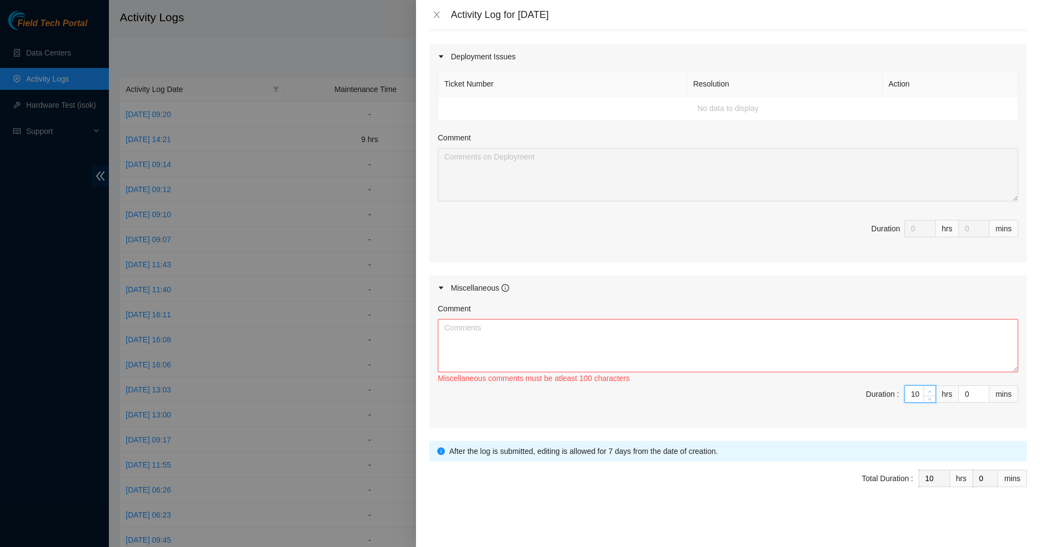
type input "11"
click at [928, 390] on icon "up" at bounding box center [930, 392] width 4 height 4
type input "12"
click at [928, 390] on icon "up" at bounding box center [930, 392] width 4 height 4
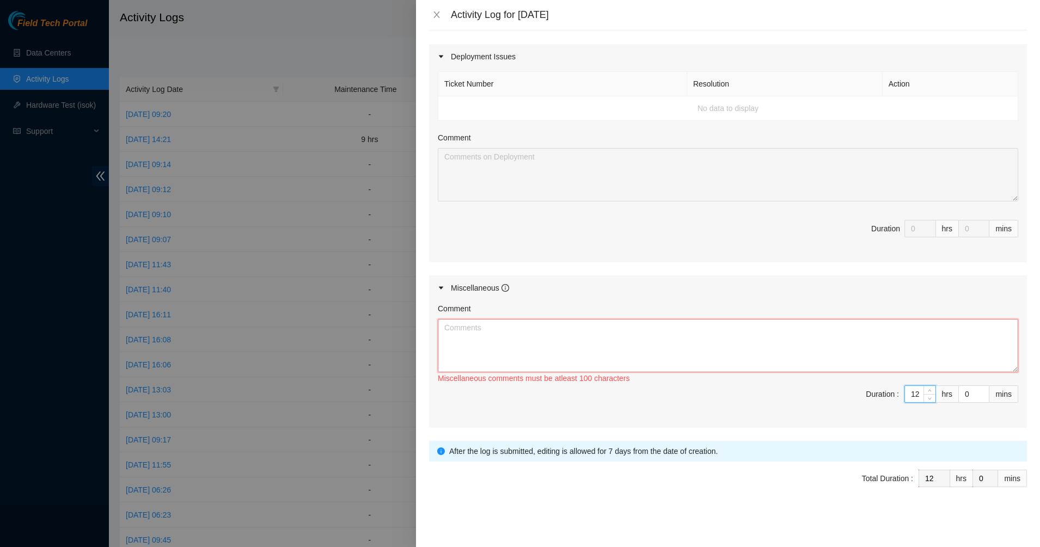
click at [890, 357] on textarea "Comment" at bounding box center [728, 345] width 580 height 53
click at [646, 333] on textarea "Supported Yzaak with his access to DBR and DRTR." at bounding box center [728, 345] width 580 height 53
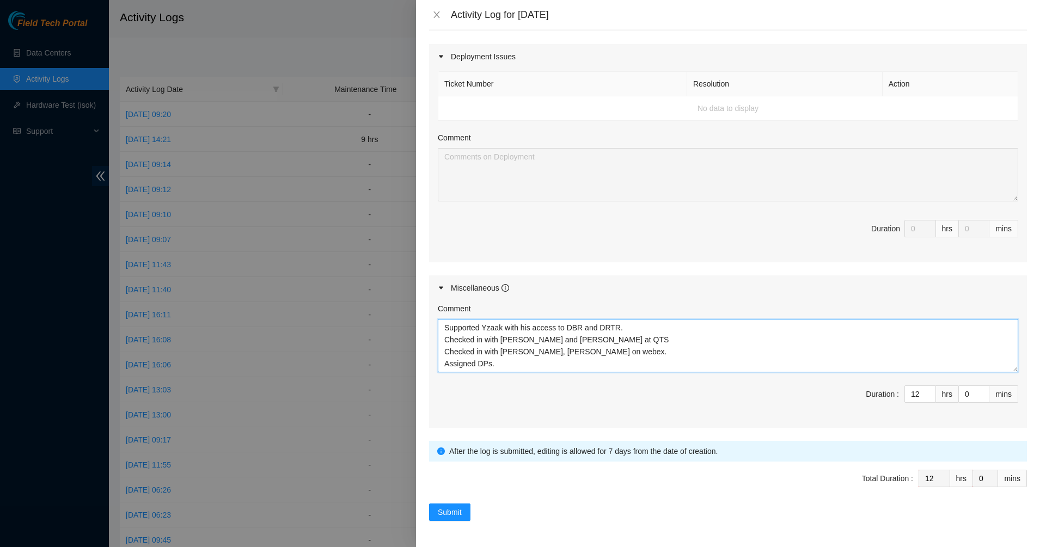
scroll to position [9, 0]
click at [646, 332] on textarea "Supported Yzaak with his access to DBR and DRTR. Checked in with [PERSON_NAME] …" at bounding box center [728, 345] width 580 height 53
drag, startPoint x: 549, startPoint y: 357, endPoint x: 544, endPoint y: 387, distance: 29.7
click at [547, 372] on textarea "Supported Yzaak with his access to DBR and DRTR. Checked in with [PERSON_NAME] …" at bounding box center [728, 345] width 580 height 53
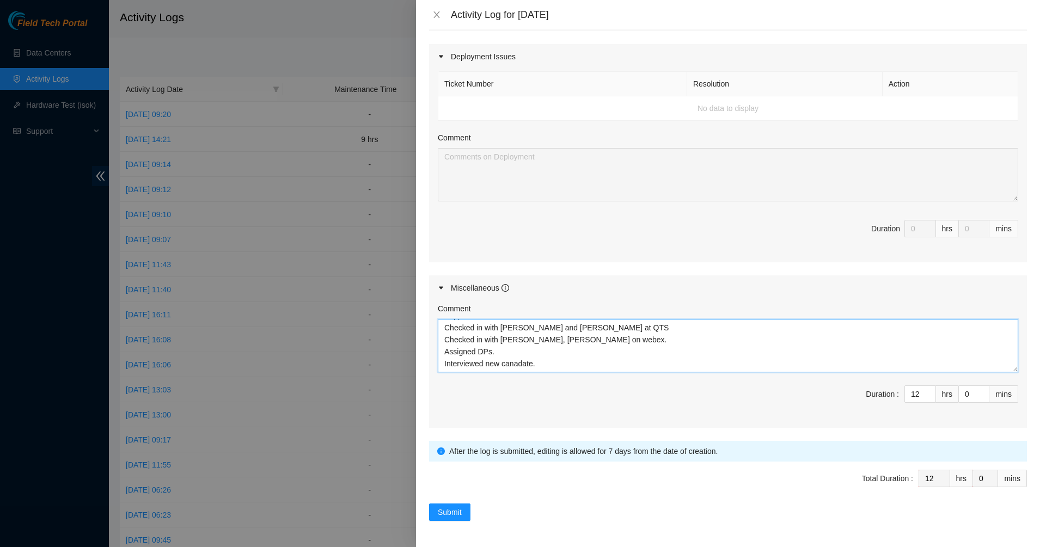
click at [546, 361] on textarea "Supported Yzaak with his access to DBR and DRTR. Checked in with [PERSON_NAME] …" at bounding box center [728, 345] width 580 height 53
click at [578, 361] on textarea "Supported Yzaak with his access to DBR and DRTR. Checked in with [PERSON_NAME] …" at bounding box center [728, 345] width 580 height 53
type textarea "Supported Yzaak with his access to DBR and DRTR. Checked in with [PERSON_NAME] …"
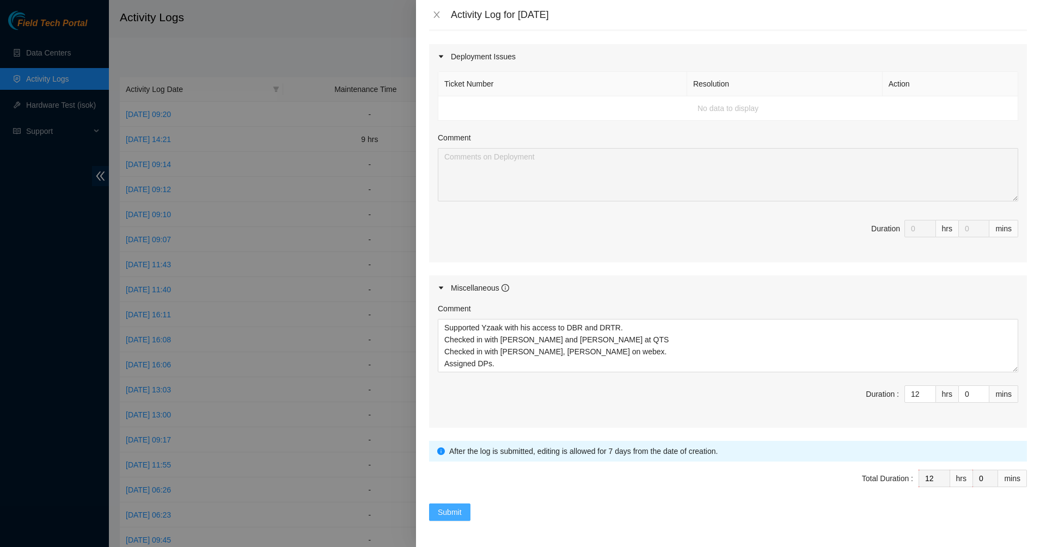
click at [457, 514] on span "Submit" at bounding box center [450, 512] width 24 height 12
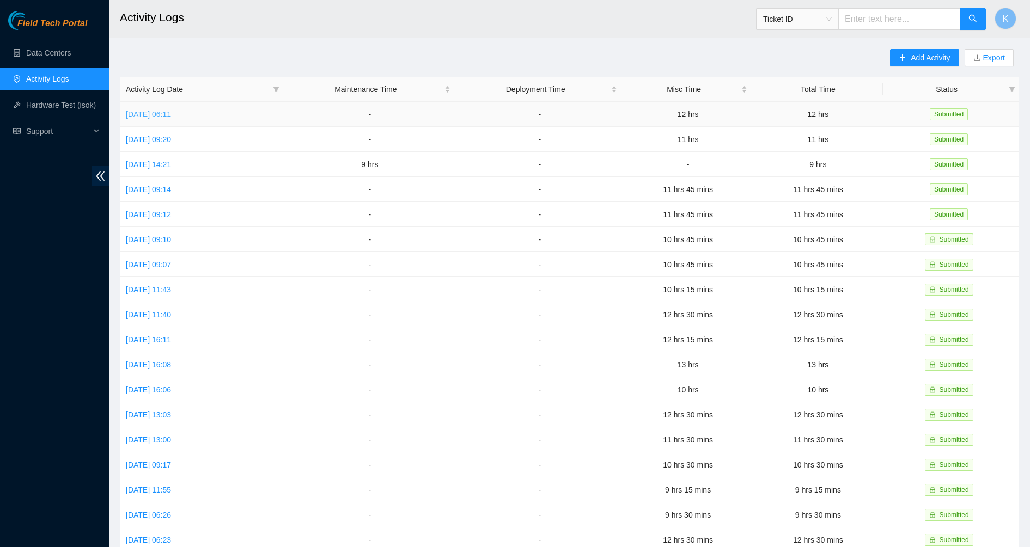
click at [153, 115] on link "[DATE] 06:11" at bounding box center [148, 114] width 45 height 9
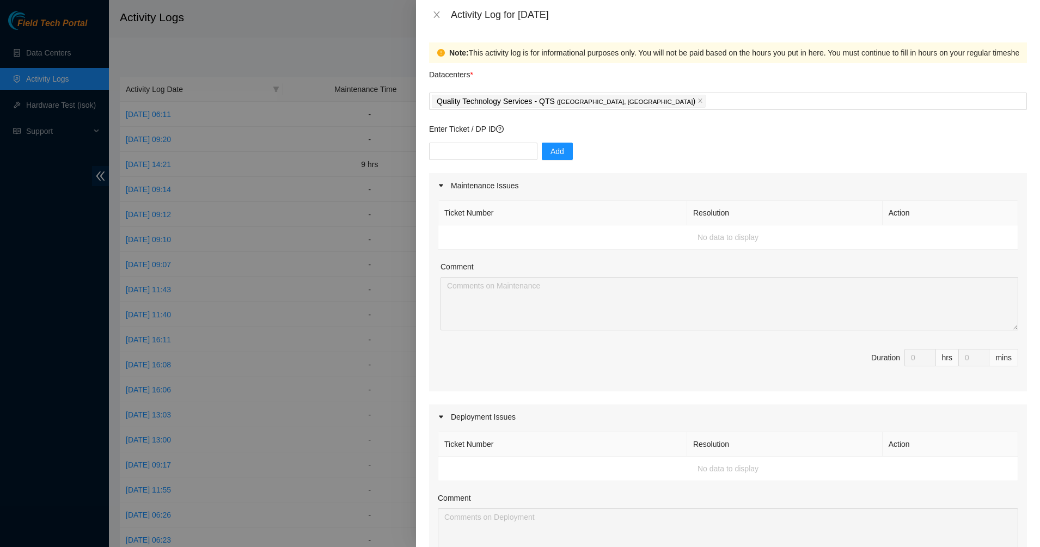
scroll to position [360, 0]
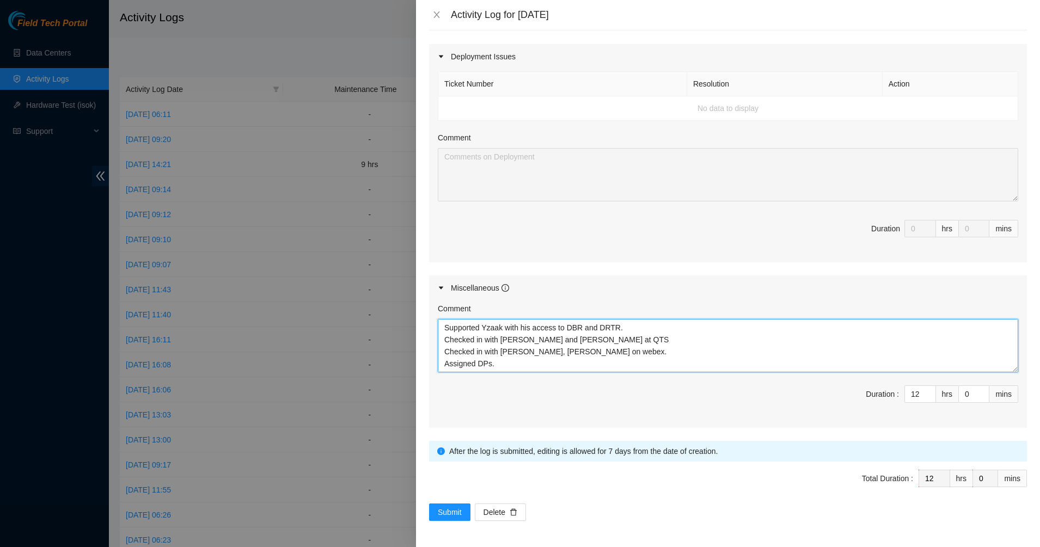
click at [531, 357] on textarea "Supported Yzaak with his access to DBR and DRTR. Checked in with [PERSON_NAME] …" at bounding box center [728, 345] width 580 height 53
click at [520, 366] on textarea "Supported Yzaak with his access to DBR and DRTR. Checked in with [PERSON_NAME] …" at bounding box center [728, 345] width 580 height 53
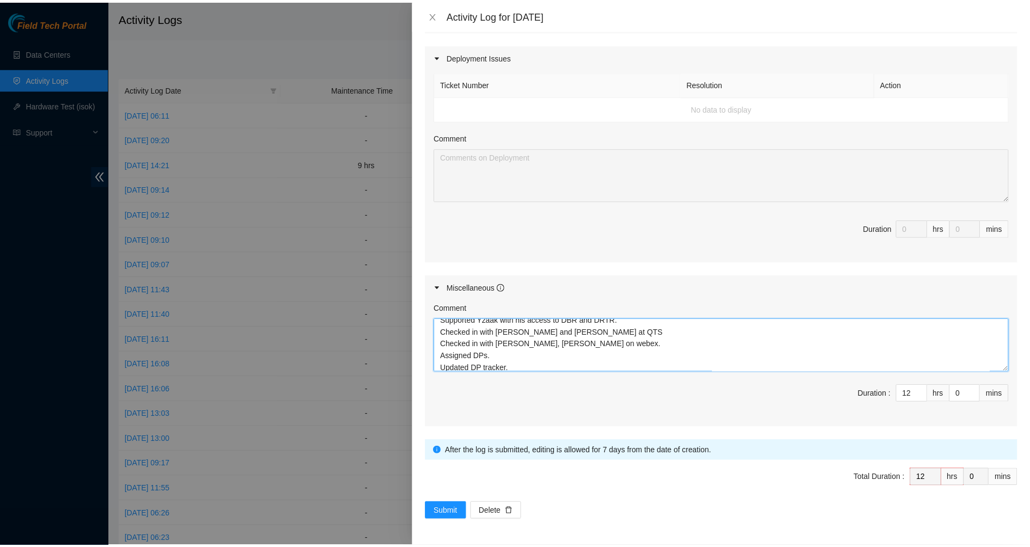
scroll to position [0, 0]
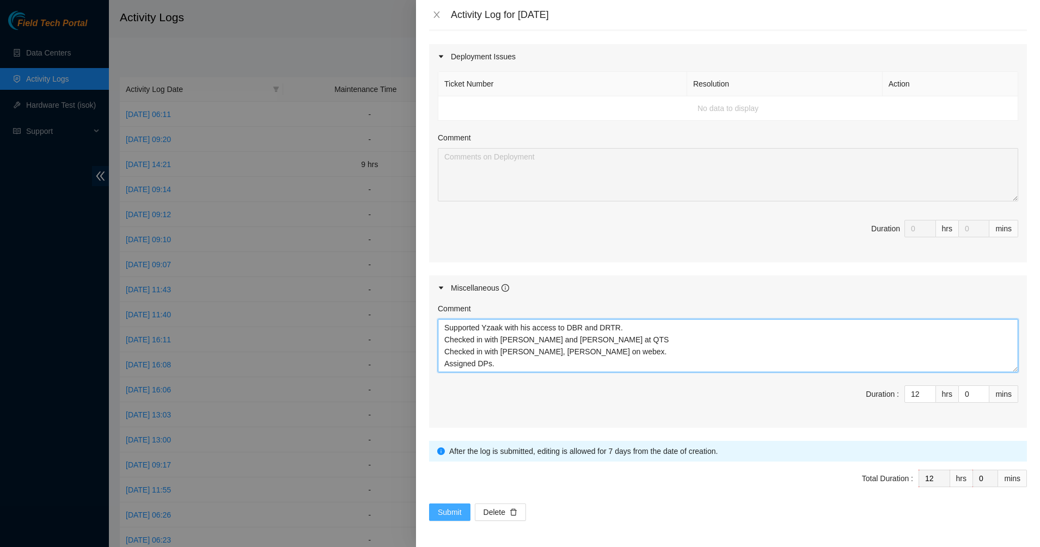
type textarea "Supported Yzaak with his access to DBR and DRTR. Checked in with [PERSON_NAME] …"
click at [444, 516] on span "Submit" at bounding box center [450, 512] width 24 height 12
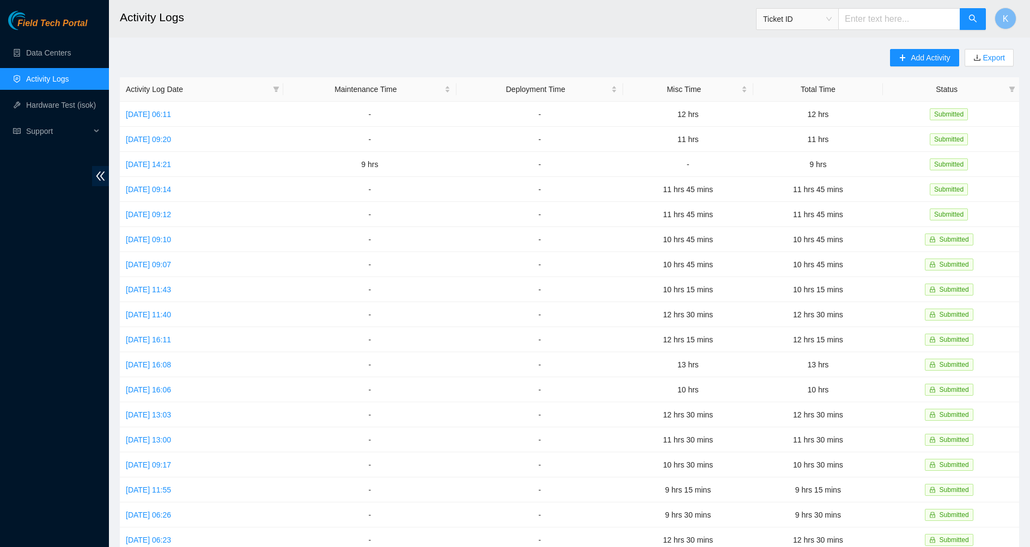
click at [44, 64] on ul "Data Centers Activity Logs Hardware Test (isok) Support" at bounding box center [54, 92] width 109 height 105
click at [44, 52] on link "Data Centers" at bounding box center [48, 52] width 45 height 9
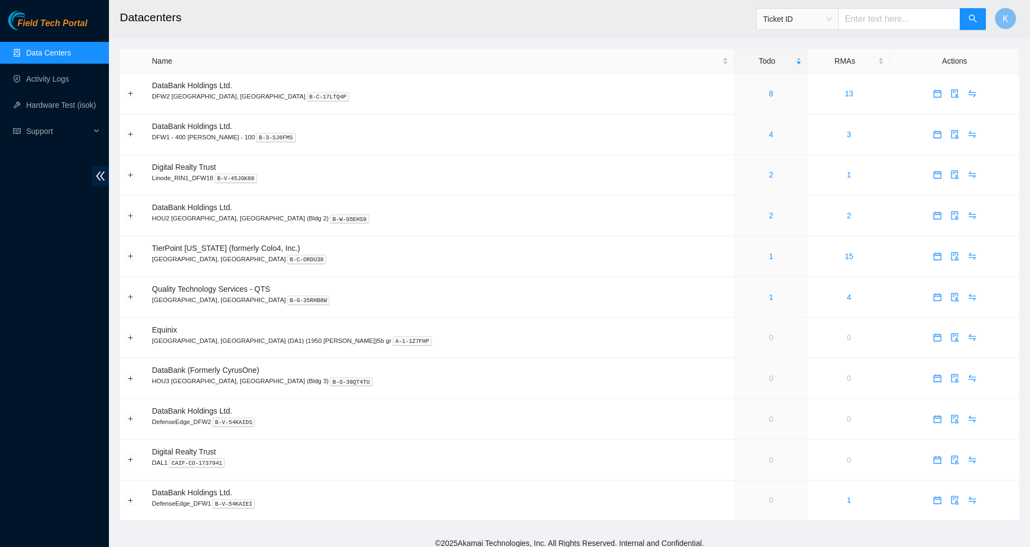
click at [70, 19] on span "Field Tech Portal" at bounding box center [52, 24] width 70 height 10
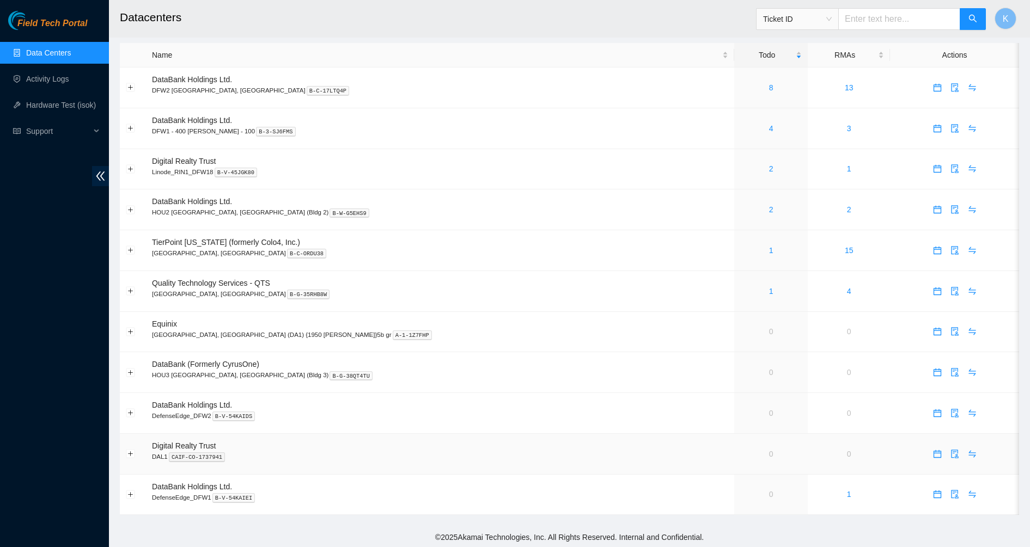
scroll to position [8, 0]
click at [64, 348] on div "Field Tech Portal Data Centers Activity Logs Hardware Test (isok) Support" at bounding box center [54, 279] width 109 height 536
click at [19, 254] on div "Field Tech Portal Data Centers Activity Logs Hardware Test (isok) Support" at bounding box center [54, 279] width 109 height 536
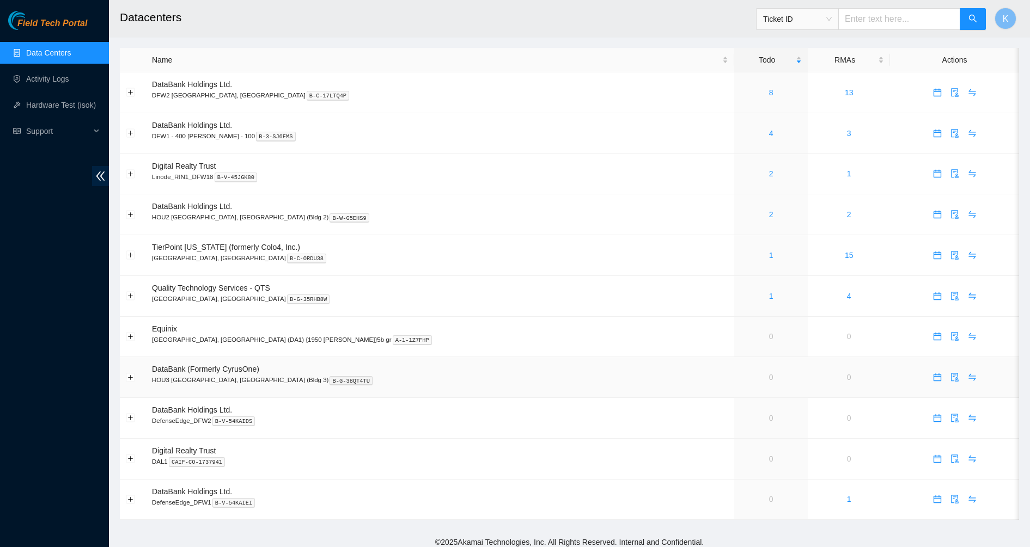
scroll to position [0, 0]
